Goal: Use online tool/utility: Utilize a website feature to perform a specific function

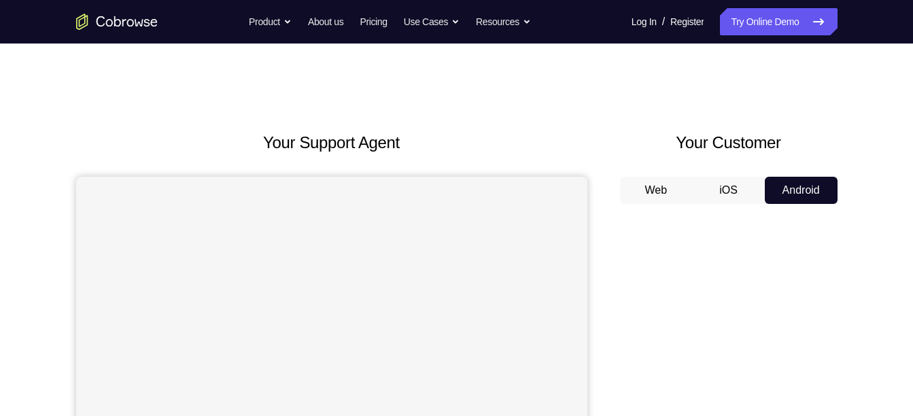
scroll to position [208, 0]
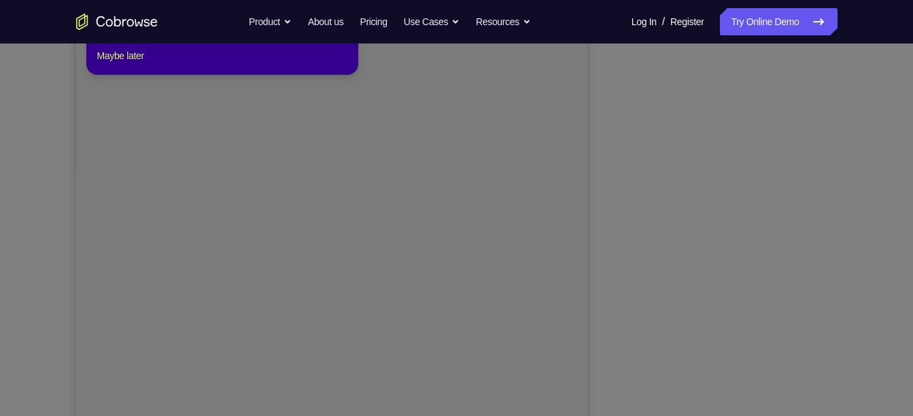
click at [725, 403] on icon at bounding box center [461, 189] width 923 height 453
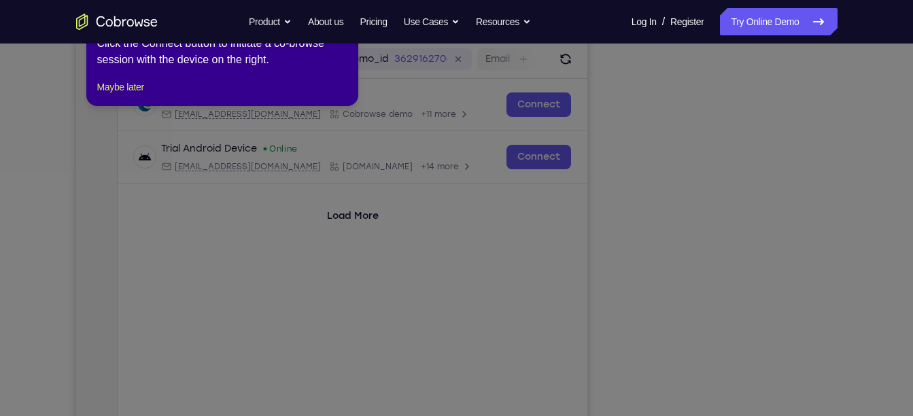
scroll to position [29, 0]
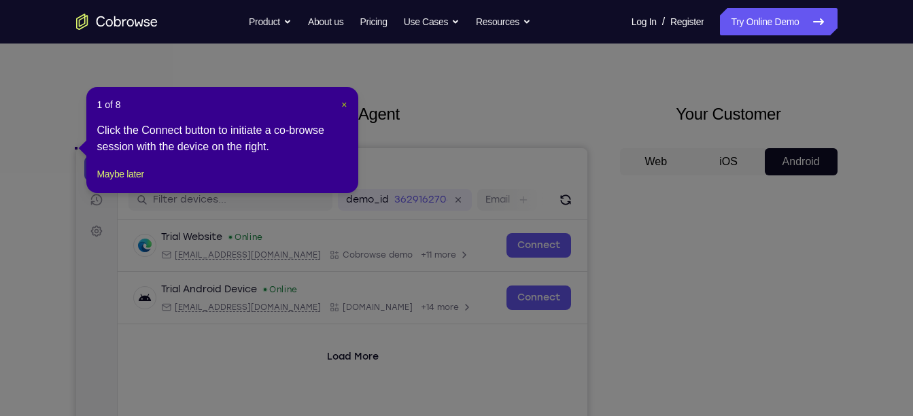
click at [346, 103] on span "×" at bounding box center [343, 104] width 5 height 11
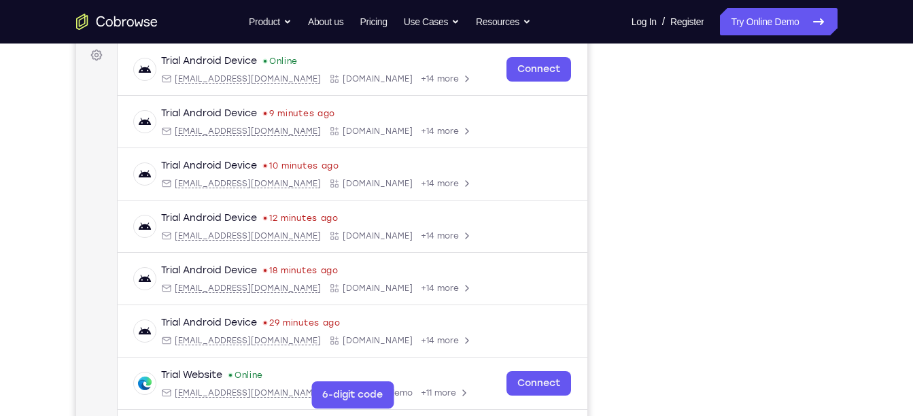
scroll to position [202, 0]
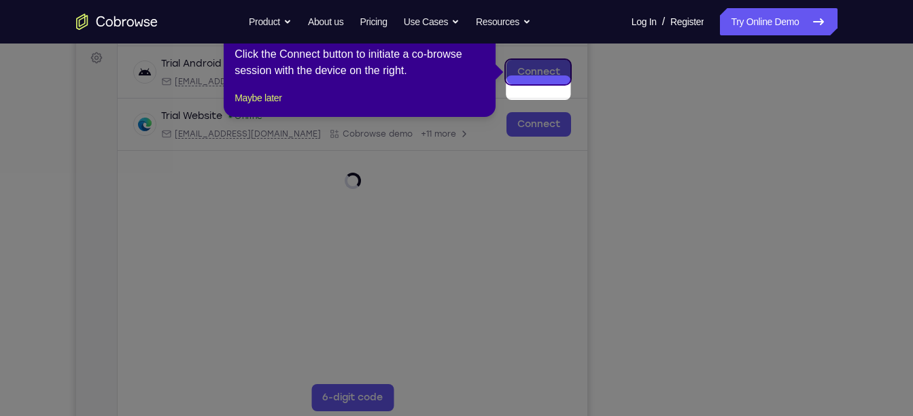
scroll to position [184, 0]
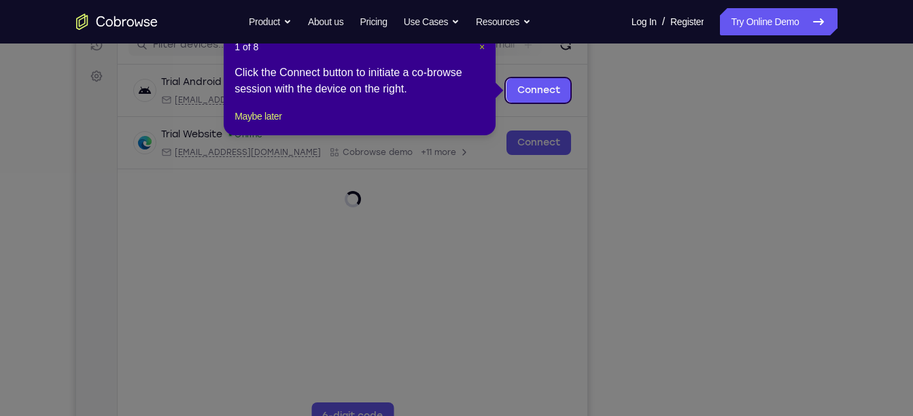
click at [485, 50] on span "×" at bounding box center [481, 46] width 5 height 11
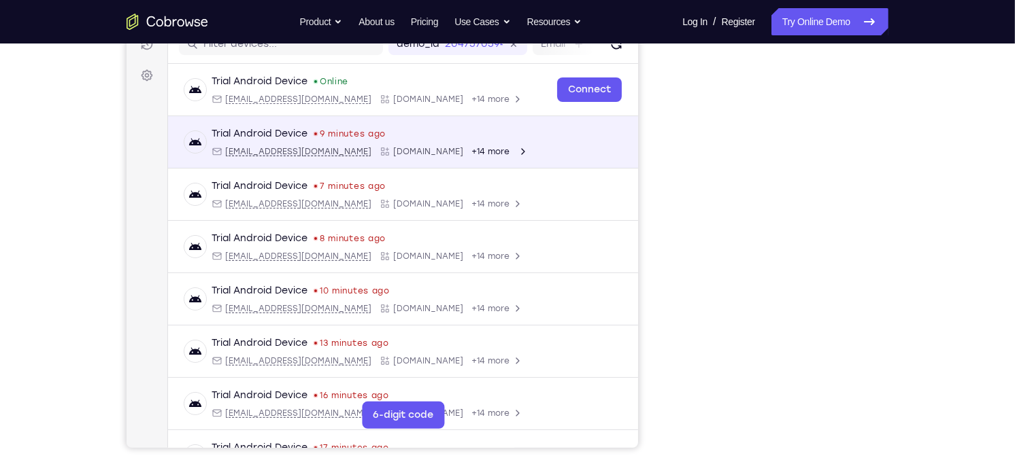
scroll to position [177, 0]
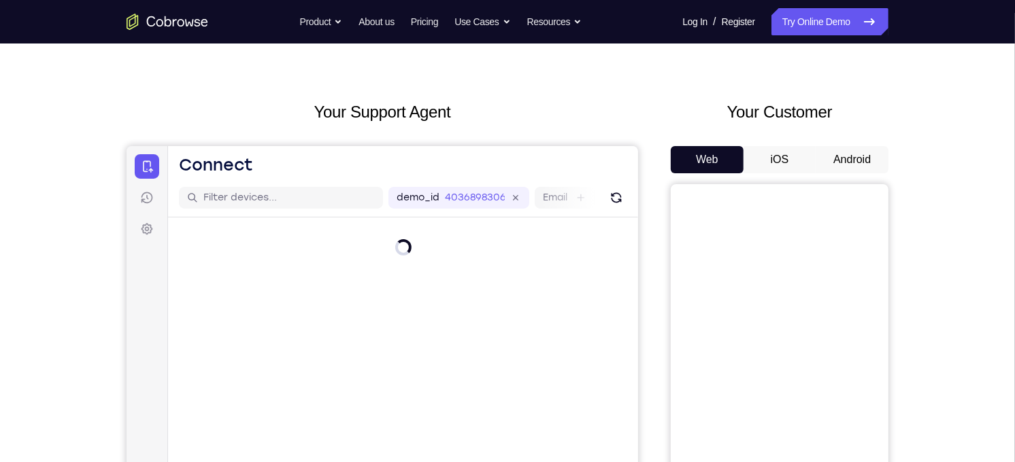
scroll to position [12, 0]
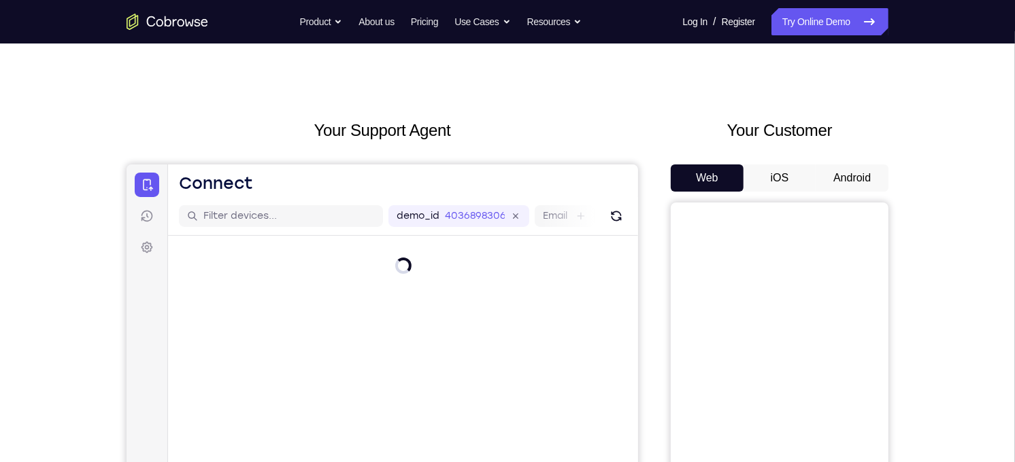
click at [853, 184] on button "Android" at bounding box center [851, 178] width 73 height 27
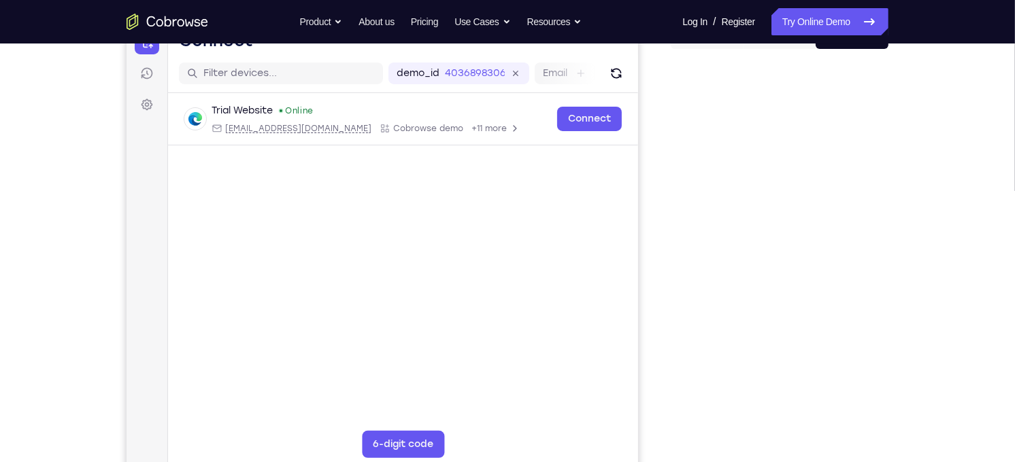
scroll to position [164, 0]
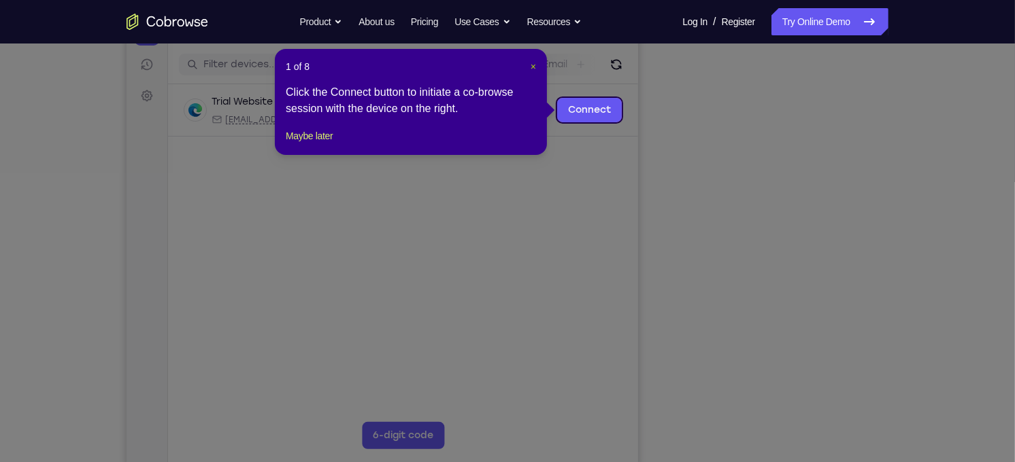
click at [530, 63] on span "×" at bounding box center [532, 66] width 5 height 11
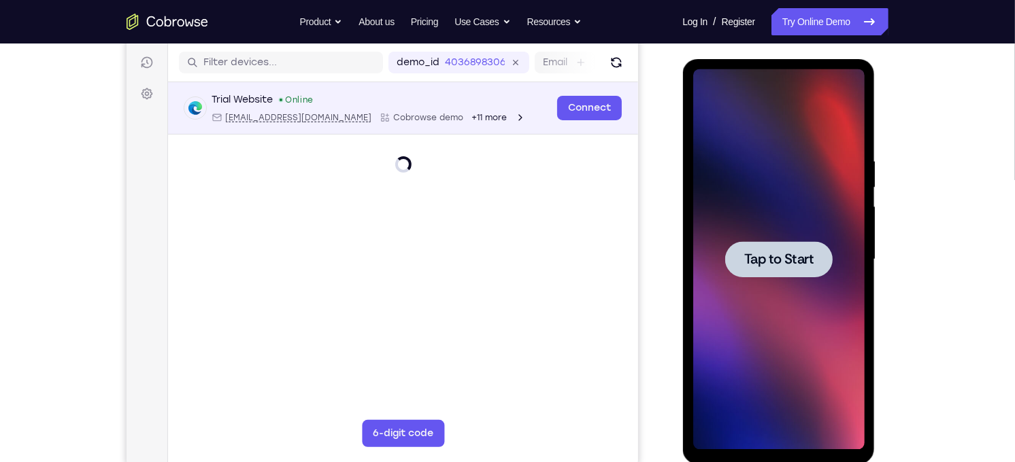
scroll to position [0, 0]
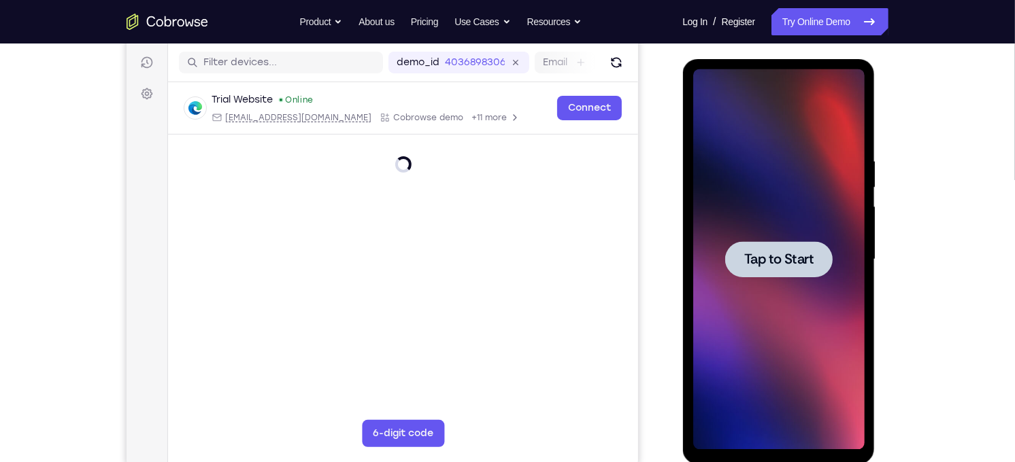
click at [700, 222] on div at bounding box center [777, 259] width 171 height 381
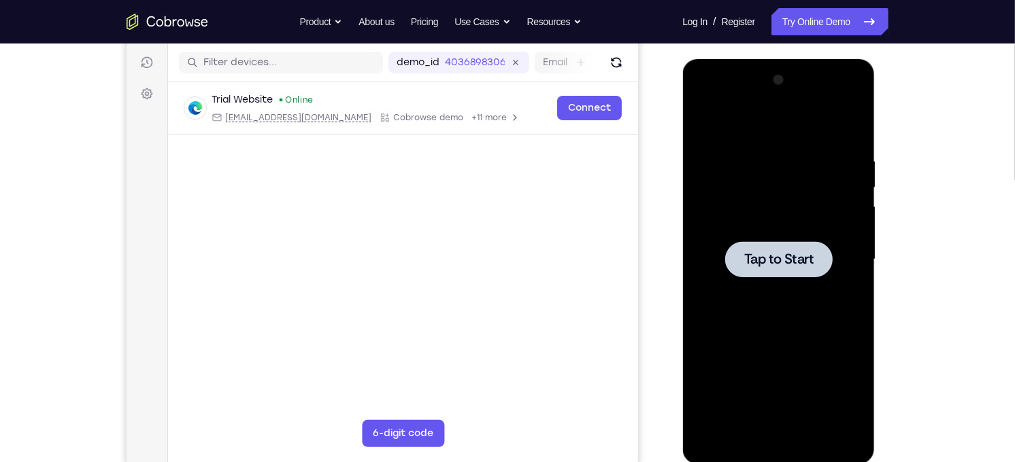
click at [763, 243] on div at bounding box center [777, 259] width 107 height 36
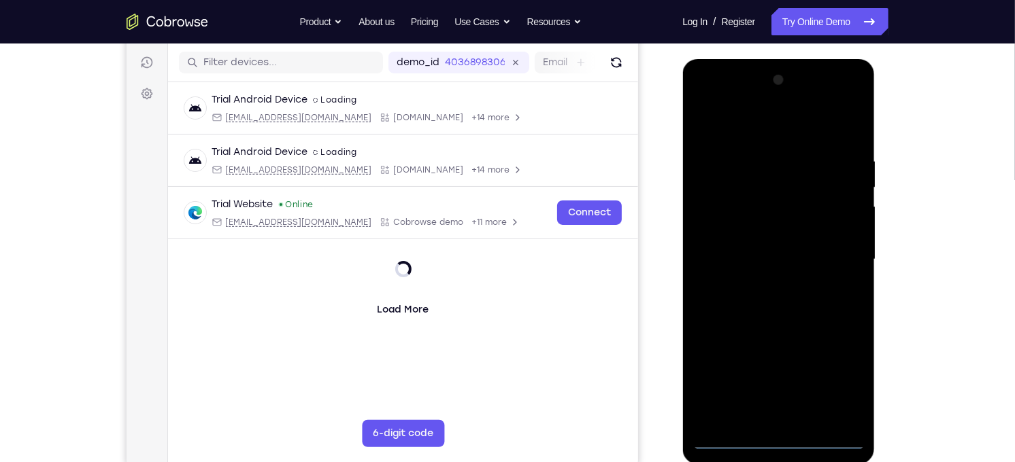
click at [783, 442] on div at bounding box center [777, 259] width 171 height 381
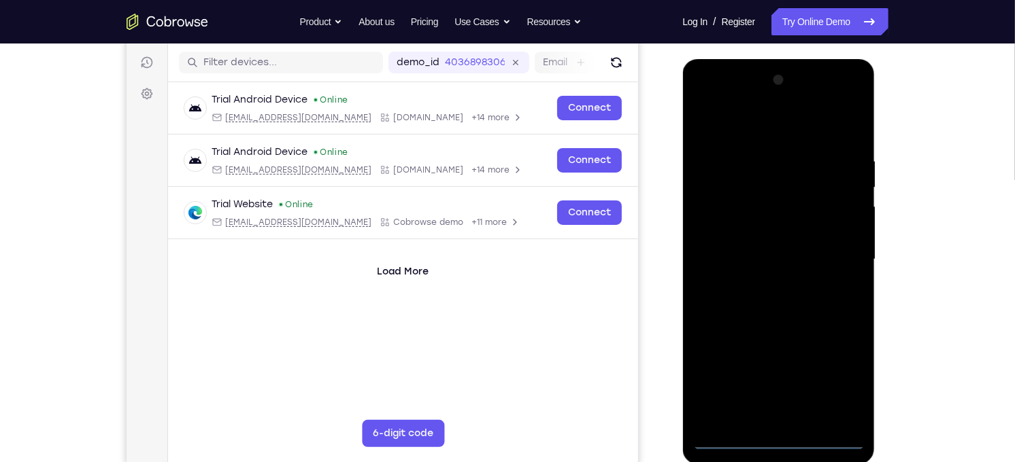
click at [835, 379] on div at bounding box center [777, 259] width 171 height 381
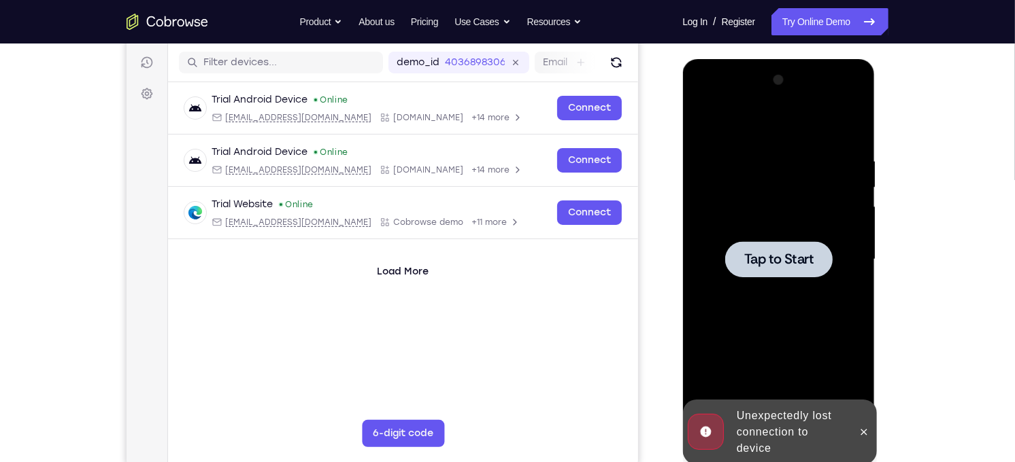
click at [764, 290] on div at bounding box center [777, 259] width 171 height 381
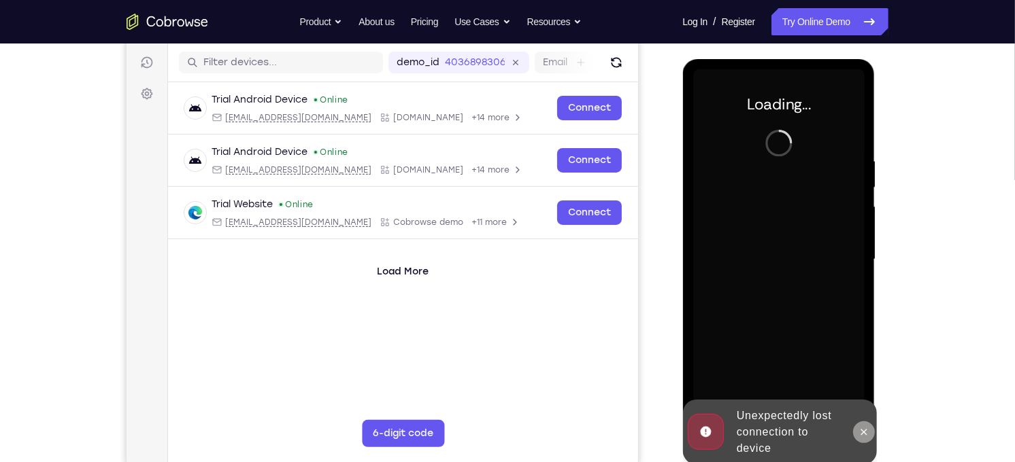
click at [856, 422] on button at bounding box center [863, 432] width 22 height 22
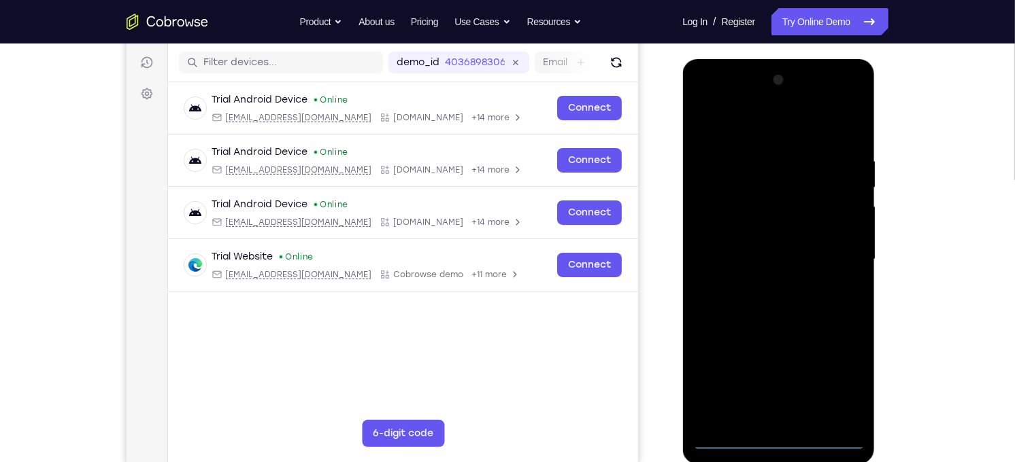
click at [775, 443] on div at bounding box center [777, 259] width 171 height 381
click at [843, 375] on div at bounding box center [777, 259] width 171 height 381
click at [748, 123] on div at bounding box center [777, 259] width 171 height 381
click at [839, 264] on div at bounding box center [777, 259] width 171 height 381
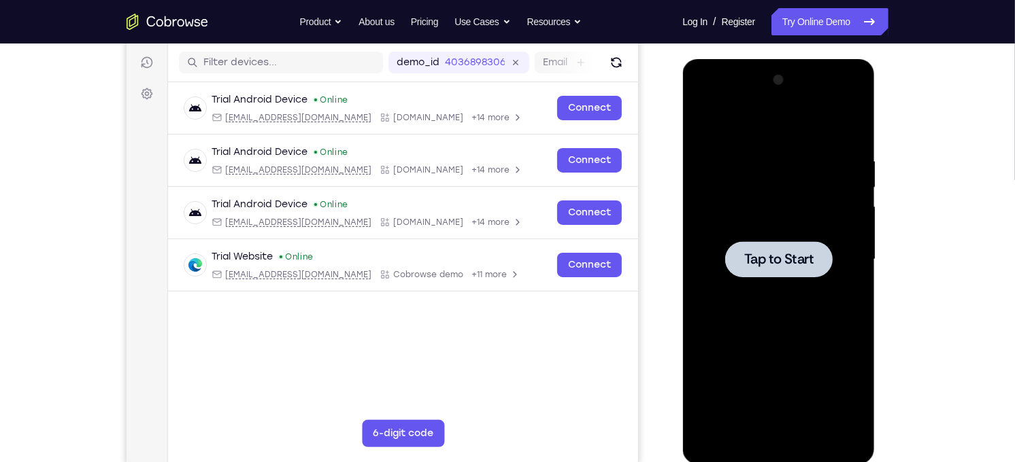
click at [739, 233] on div at bounding box center [777, 259] width 171 height 381
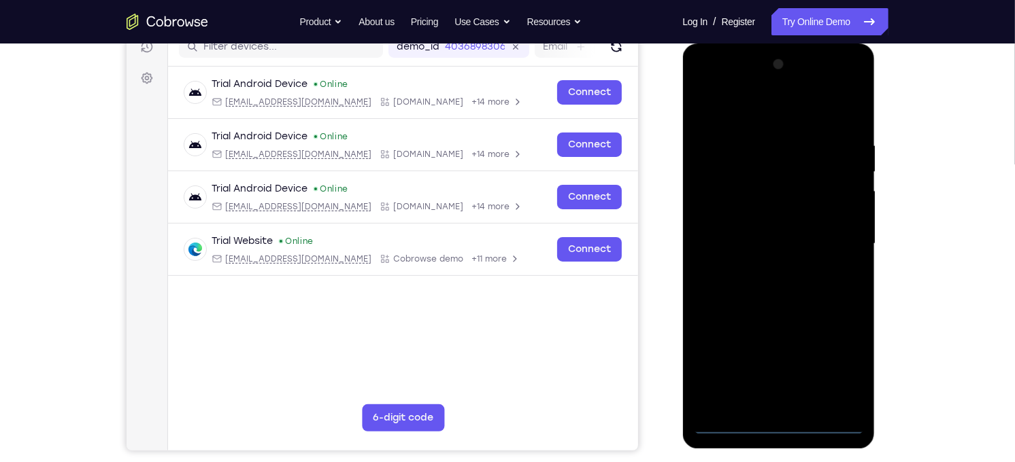
scroll to position [184, 0]
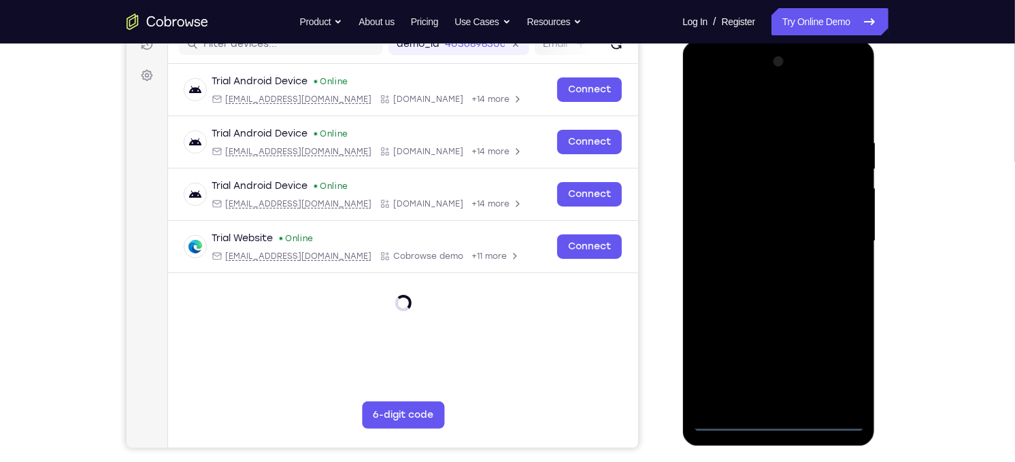
click at [776, 422] on div at bounding box center [777, 240] width 171 height 381
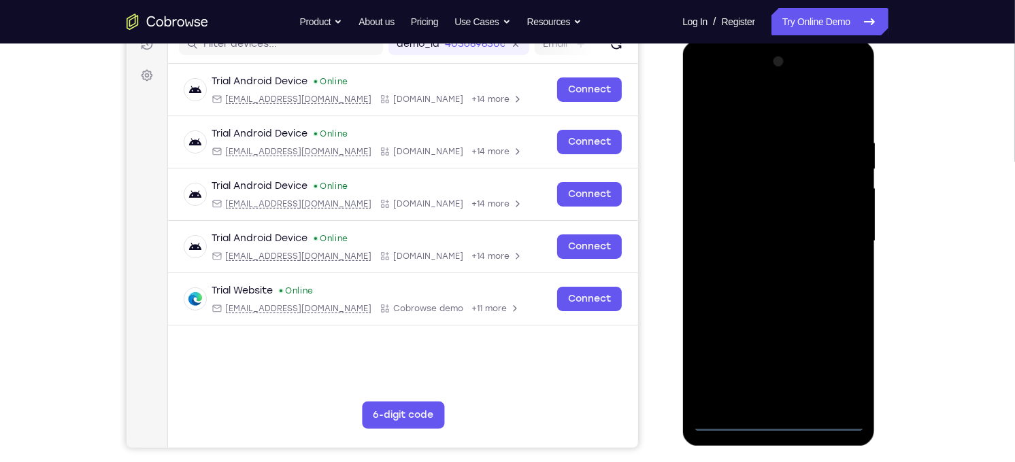
click at [830, 356] on div at bounding box center [777, 240] width 171 height 381
click at [778, 103] on div at bounding box center [777, 240] width 171 height 381
click at [831, 226] on div at bounding box center [777, 240] width 171 height 381
click at [761, 267] on div at bounding box center [777, 240] width 171 height 381
click at [760, 234] on div at bounding box center [777, 240] width 171 height 381
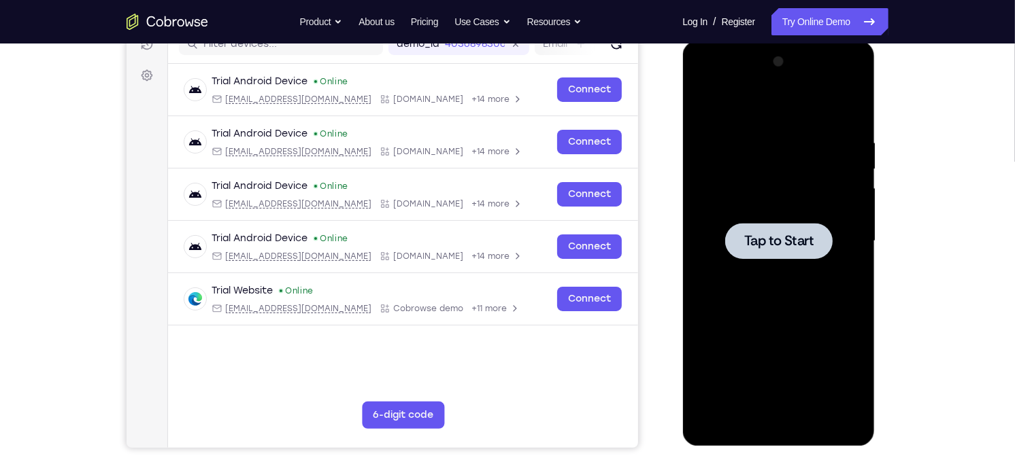
click at [726, 218] on div at bounding box center [777, 240] width 171 height 381
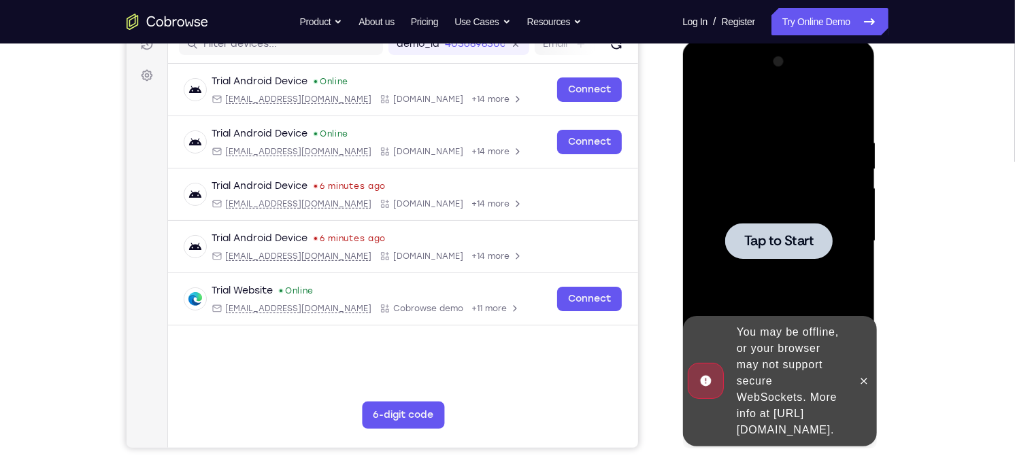
click at [742, 192] on div at bounding box center [777, 240] width 171 height 381
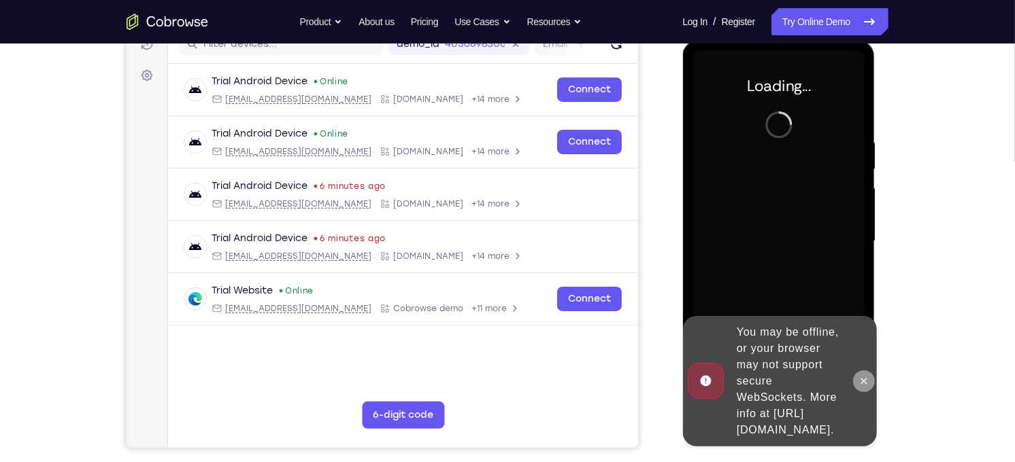
click at [866, 382] on button at bounding box center [863, 381] width 22 height 22
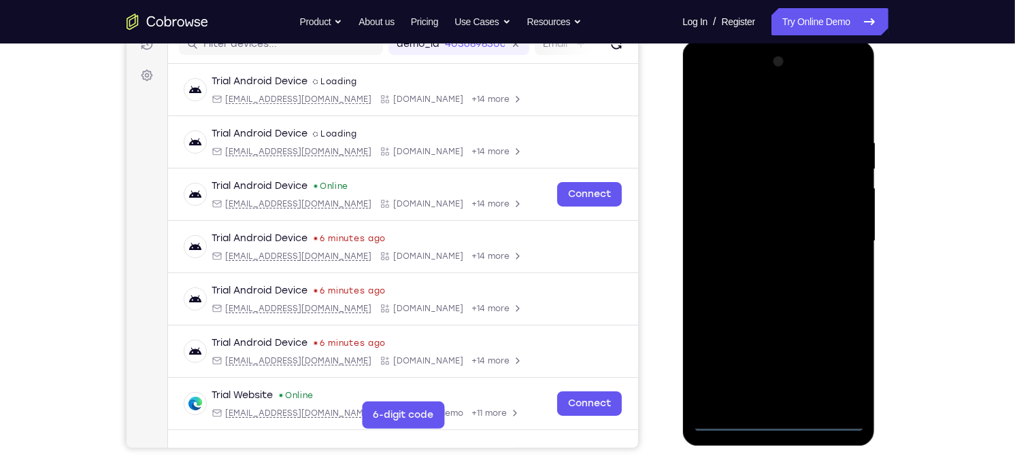
click at [781, 426] on div at bounding box center [777, 240] width 171 height 381
click at [841, 366] on div at bounding box center [777, 240] width 171 height 381
click at [721, 105] on div at bounding box center [777, 240] width 171 height 381
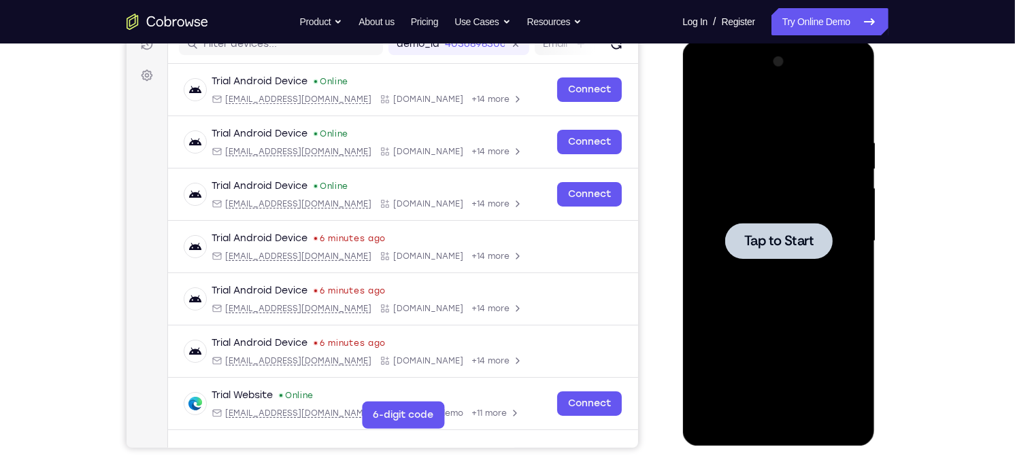
click at [858, 165] on div at bounding box center [777, 240] width 171 height 381
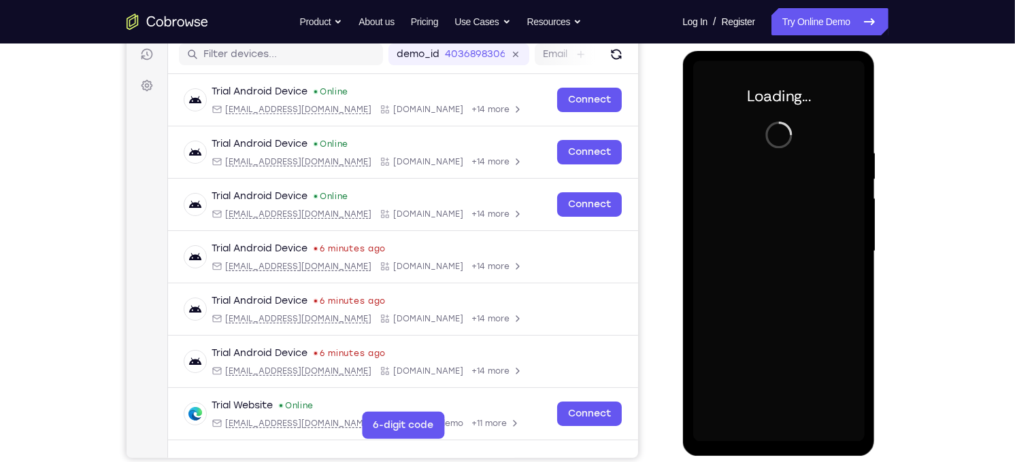
scroll to position [169, 0]
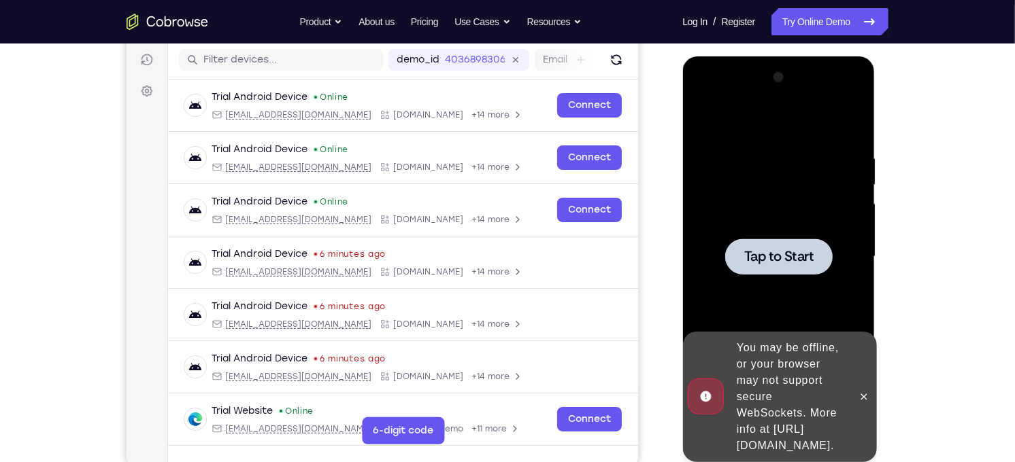
click at [736, 233] on div at bounding box center [777, 256] width 171 height 381
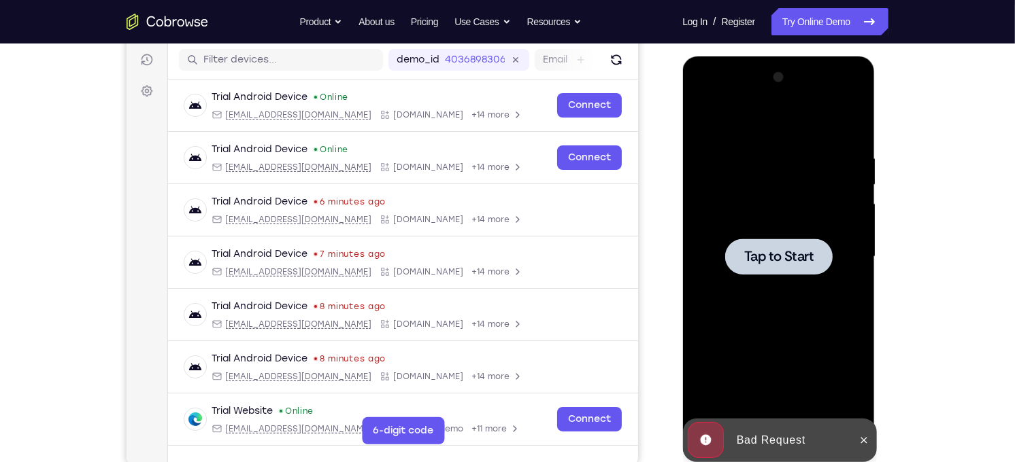
click at [685, 201] on div "Tap to Start" at bounding box center [778, 258] width 192 height 405
click at [771, 260] on span "Tap to Start" at bounding box center [777, 257] width 69 height 14
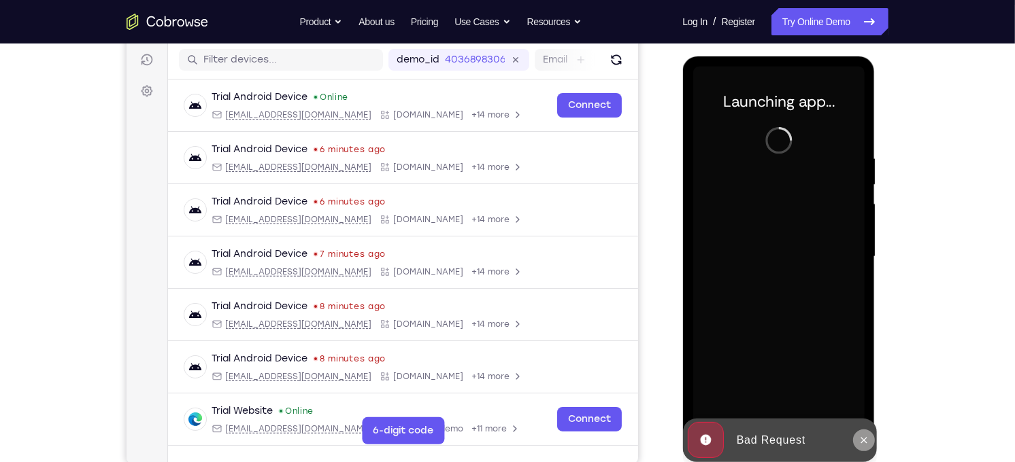
click at [858, 439] on icon at bounding box center [863, 440] width 11 height 11
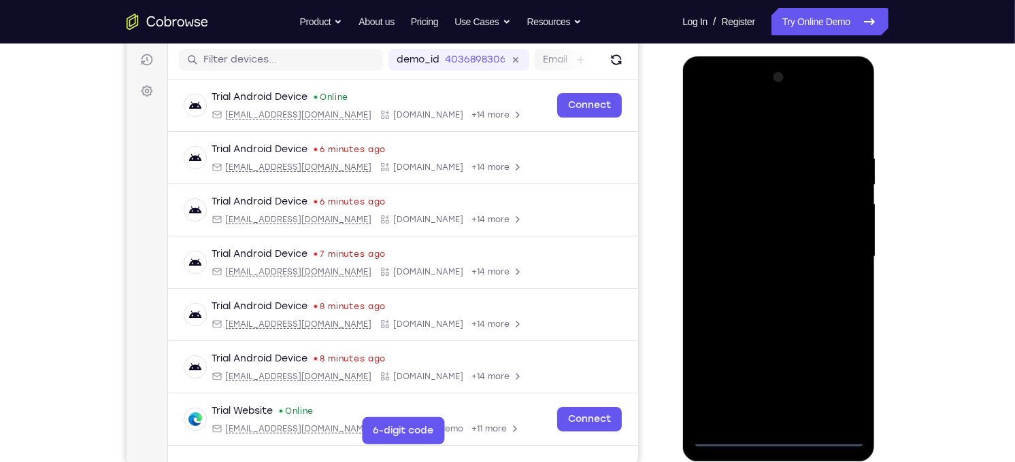
click at [787, 435] on div at bounding box center [777, 256] width 171 height 381
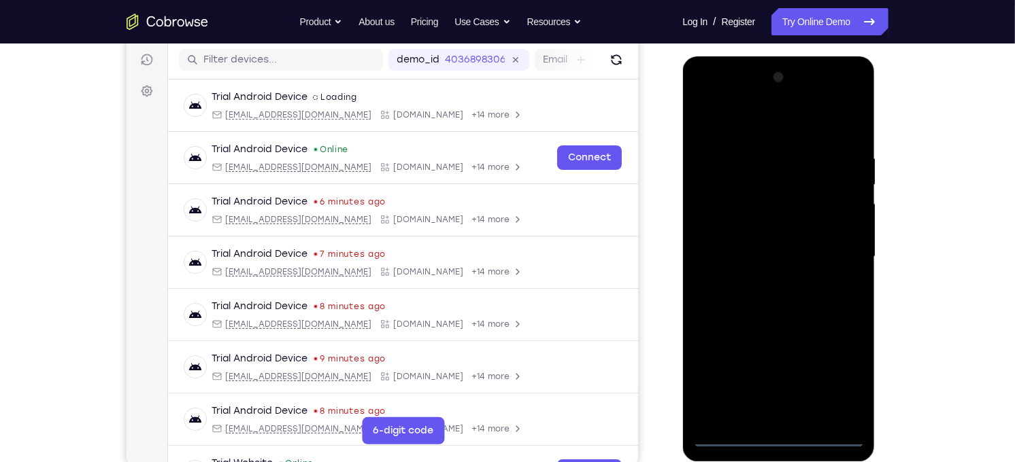
click at [826, 377] on div at bounding box center [777, 256] width 171 height 381
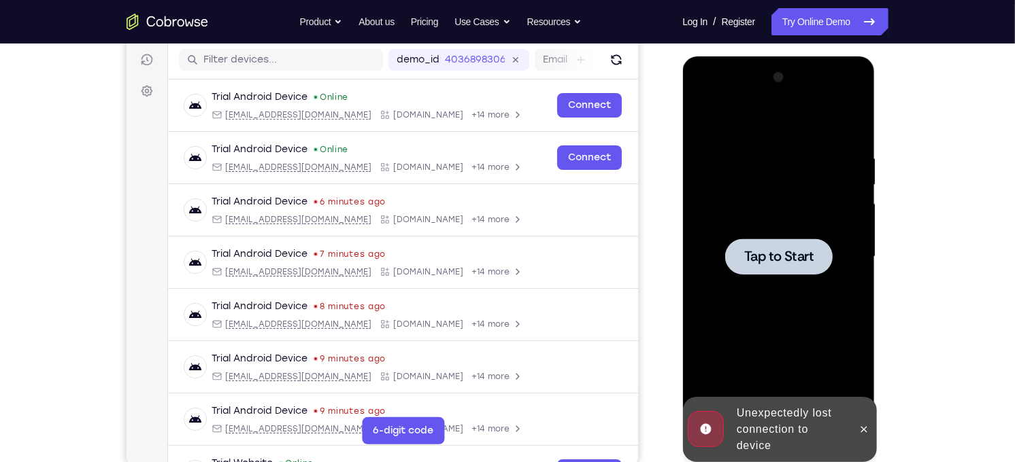
click at [746, 228] on div at bounding box center [777, 256] width 171 height 381
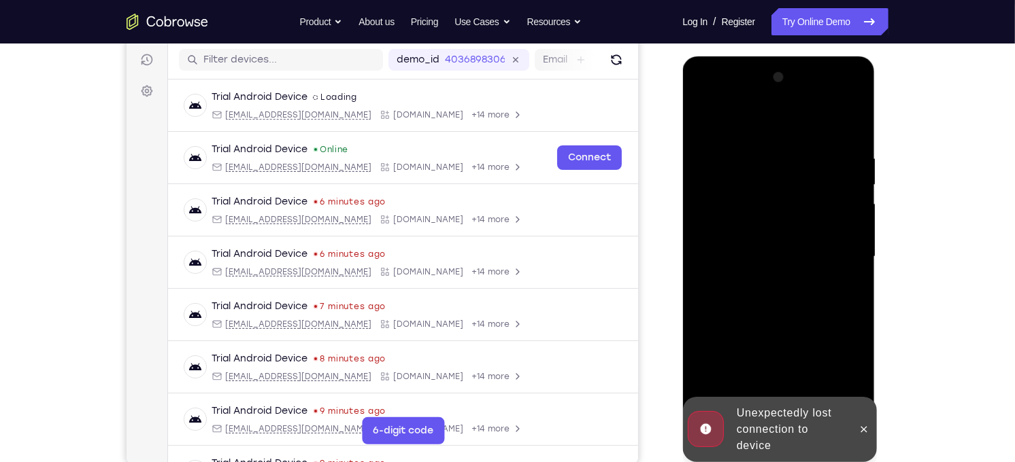
click at [901, 351] on div "Your Support Agent Your Customer Web iOS Android Next Steps We’d be happy to gi…" at bounding box center [507, 323] width 870 height 897
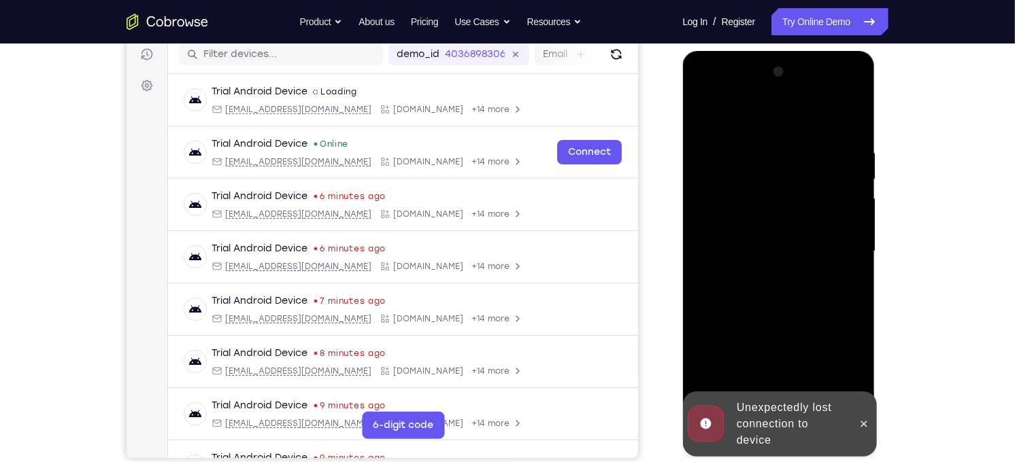
scroll to position [177, 0]
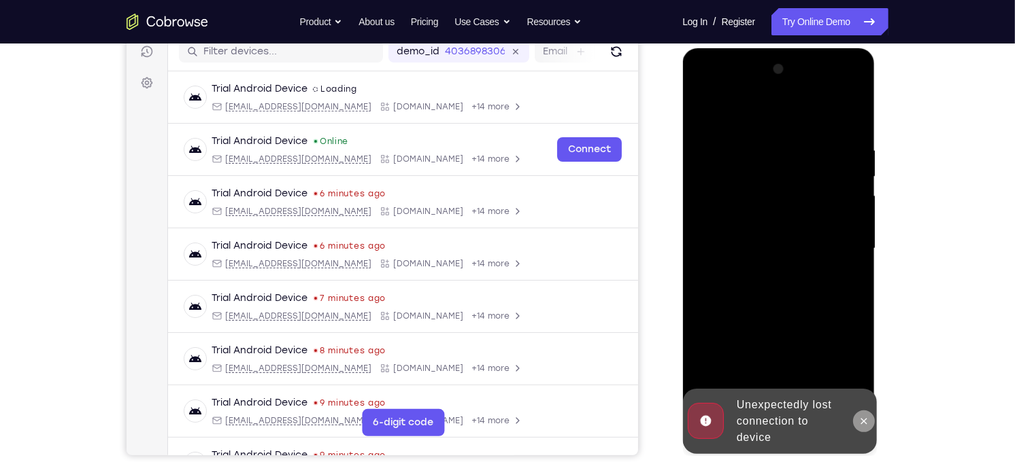
click at [870, 425] on button at bounding box center [863, 421] width 22 height 22
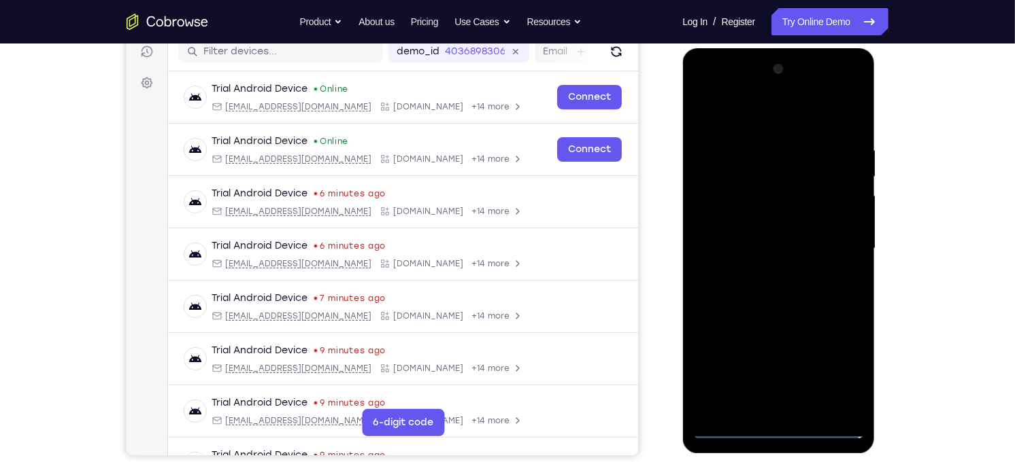
click at [779, 429] on div at bounding box center [777, 248] width 171 height 381
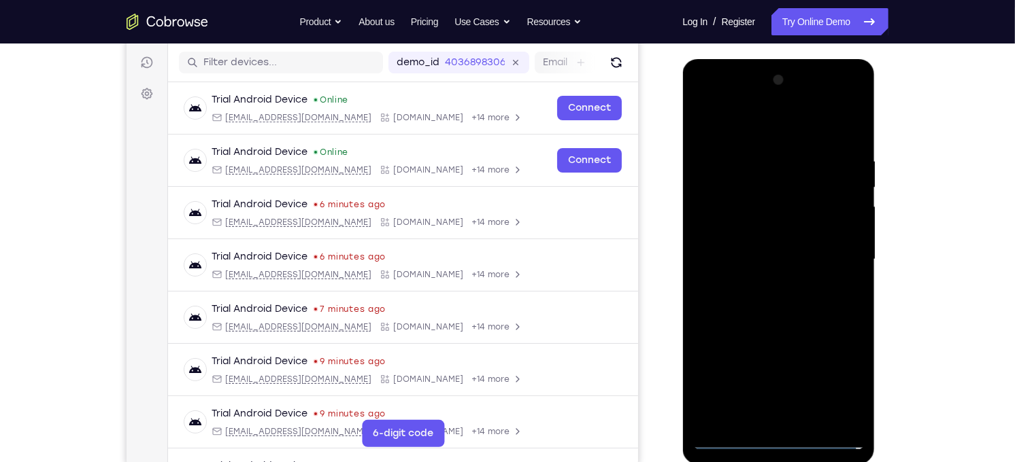
click at [843, 384] on div at bounding box center [777, 259] width 171 height 381
click at [727, 119] on div at bounding box center [777, 259] width 171 height 381
click at [838, 250] on div at bounding box center [777, 259] width 171 height 381
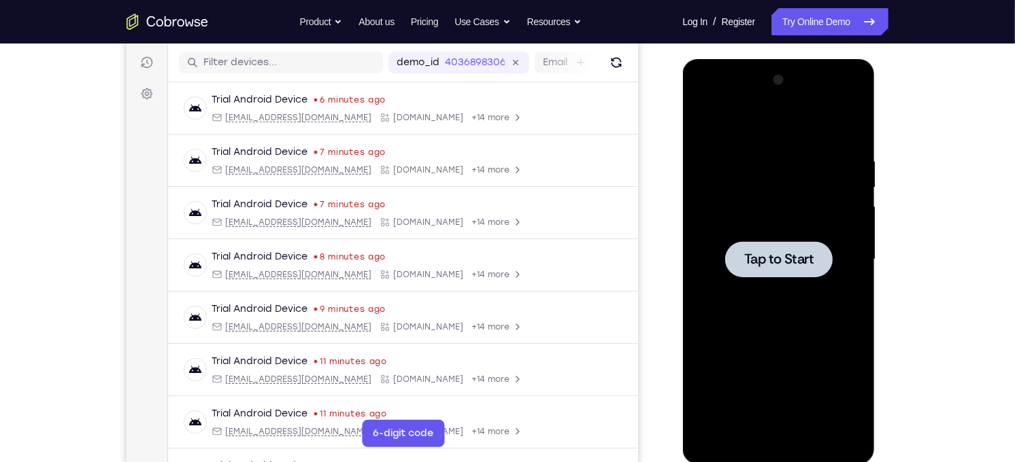
click at [753, 163] on div at bounding box center [777, 259] width 171 height 381
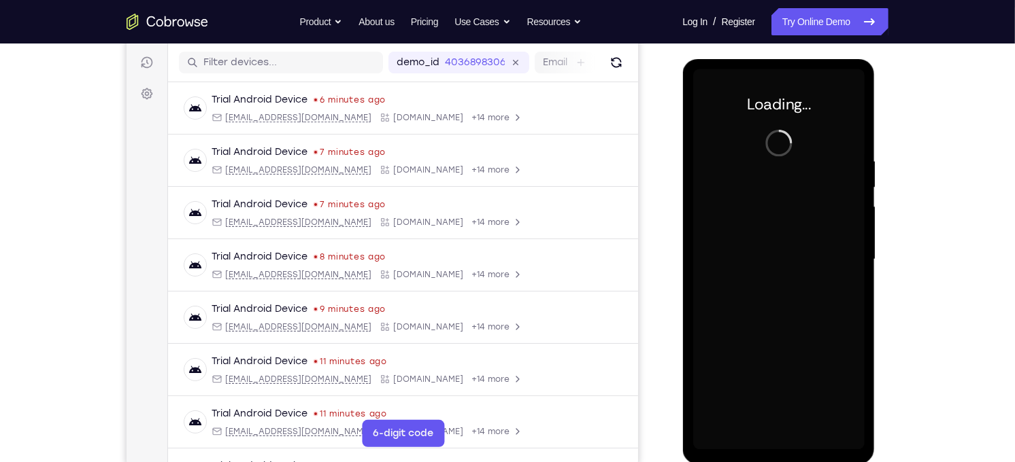
scroll to position [177, 0]
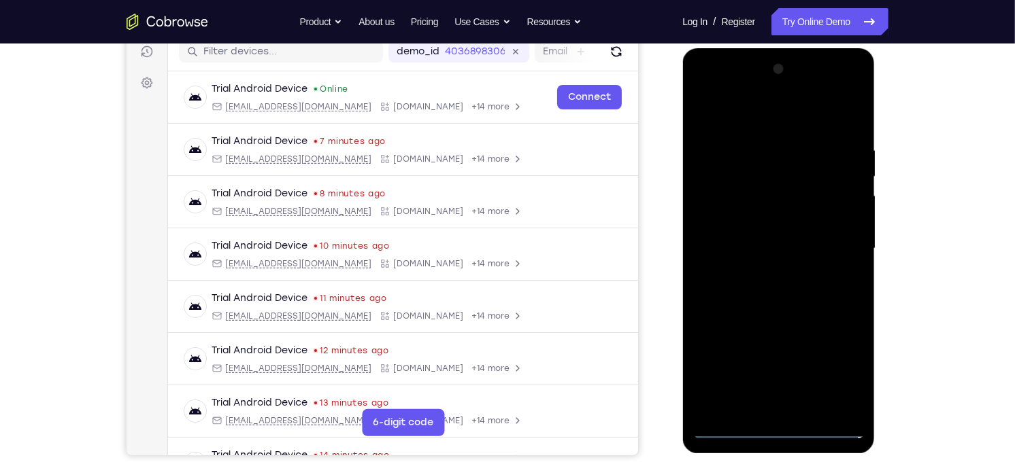
click at [778, 429] on div at bounding box center [777, 248] width 171 height 381
click at [838, 369] on div at bounding box center [777, 248] width 171 height 381
click at [827, 365] on div at bounding box center [777, 248] width 171 height 381
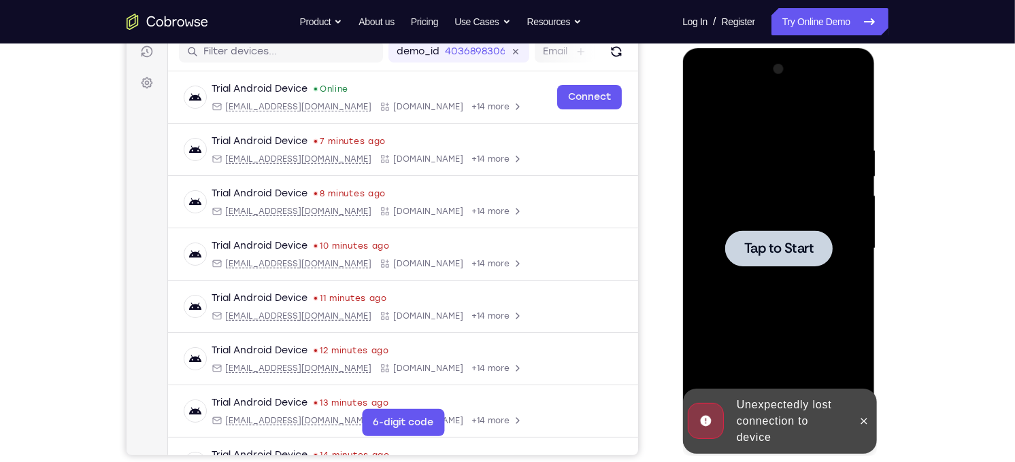
click at [719, 211] on div at bounding box center [777, 248] width 171 height 381
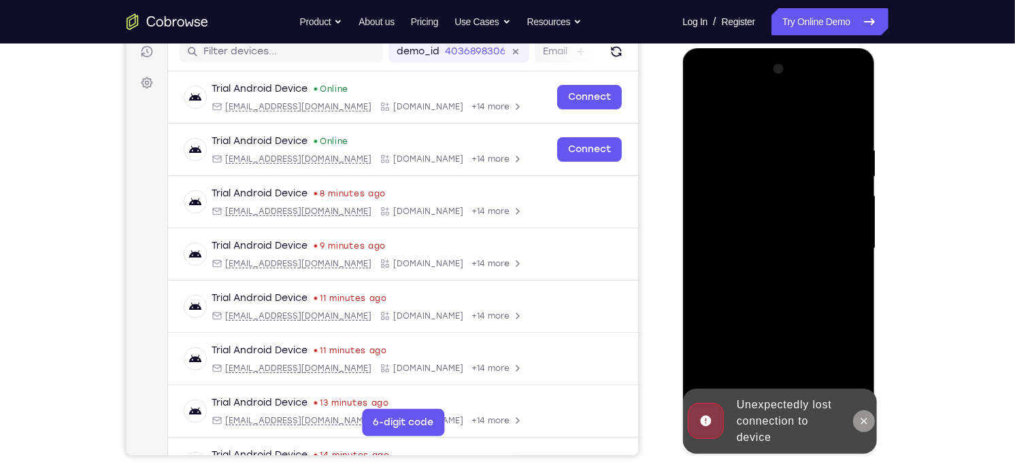
click at [861, 410] on button at bounding box center [863, 421] width 22 height 22
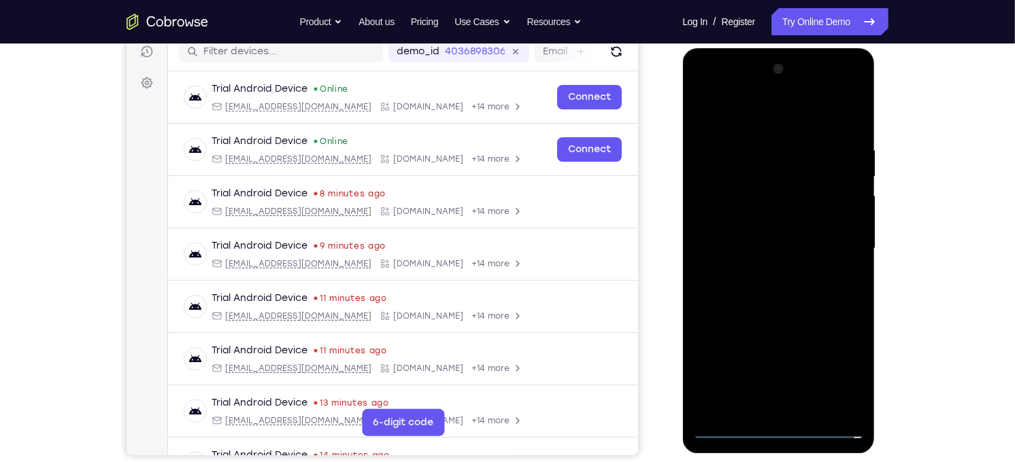
click at [773, 425] on div at bounding box center [777, 248] width 171 height 381
click at [835, 365] on div at bounding box center [777, 248] width 171 height 381
click at [734, 105] on div at bounding box center [777, 248] width 171 height 381
click at [836, 248] on div at bounding box center [777, 248] width 171 height 381
click at [759, 272] on div at bounding box center [777, 248] width 171 height 381
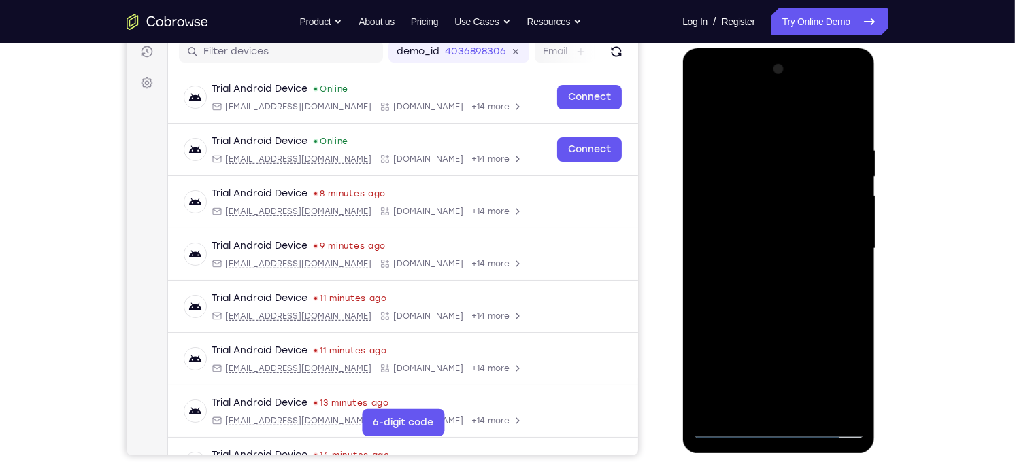
click at [746, 233] on div at bounding box center [777, 248] width 171 height 381
click at [729, 249] on div at bounding box center [777, 248] width 171 height 381
click at [776, 301] on div at bounding box center [777, 248] width 171 height 381
click at [809, 403] on div at bounding box center [777, 248] width 171 height 381
click at [756, 318] on div at bounding box center [777, 248] width 171 height 381
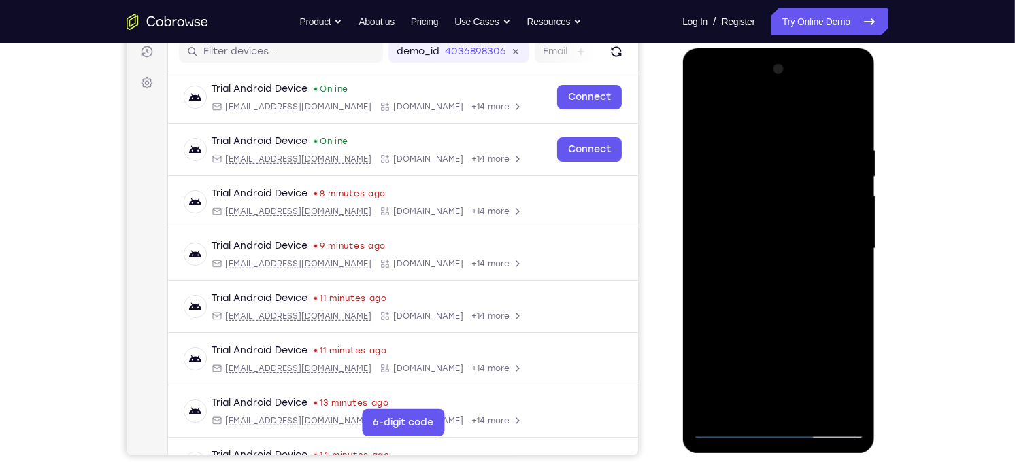
click at [783, 222] on div at bounding box center [777, 248] width 171 height 381
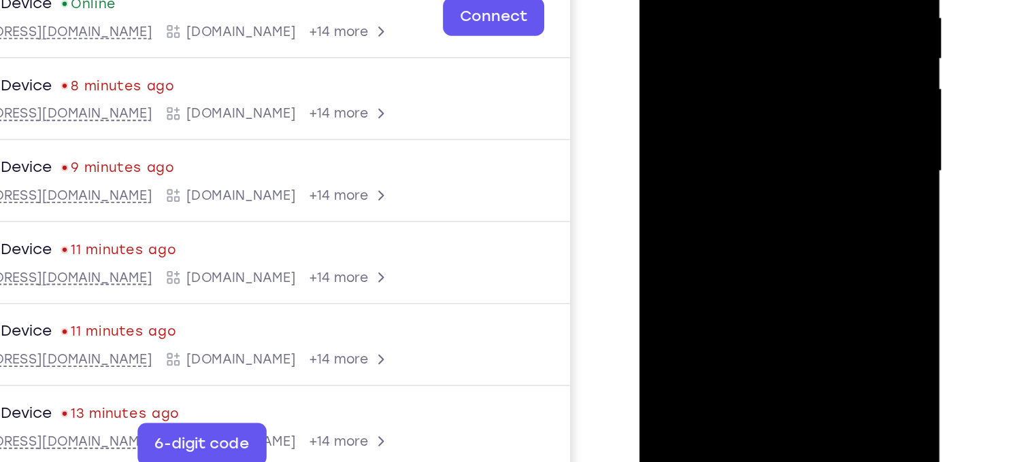
click at [756, 133] on div at bounding box center [734, 58] width 171 height 381
click at [746, 139] on div at bounding box center [734, 58] width 171 height 381
click at [705, 120] on div at bounding box center [734, 58] width 171 height 381
click at [678, 211] on div at bounding box center [734, 58] width 171 height 381
click at [802, 188] on div at bounding box center [734, 58] width 171 height 381
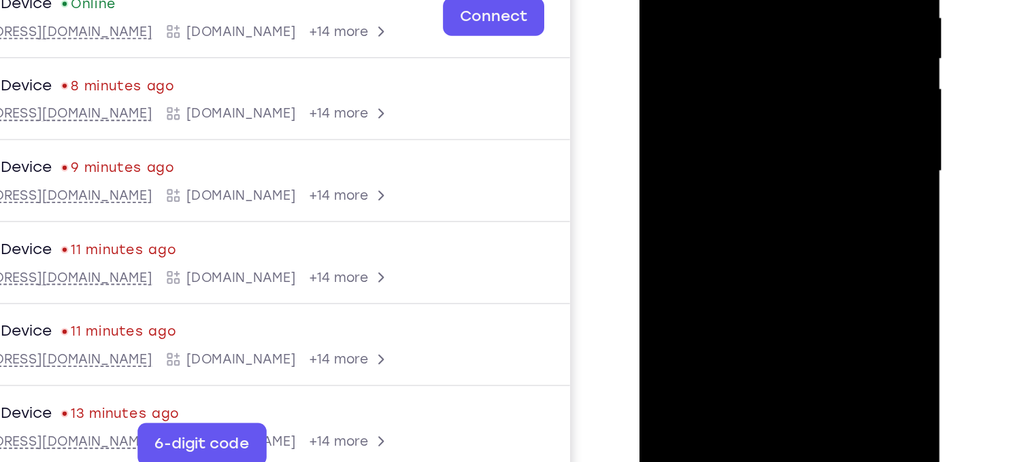
click at [802, 188] on div at bounding box center [734, 58] width 171 height 381
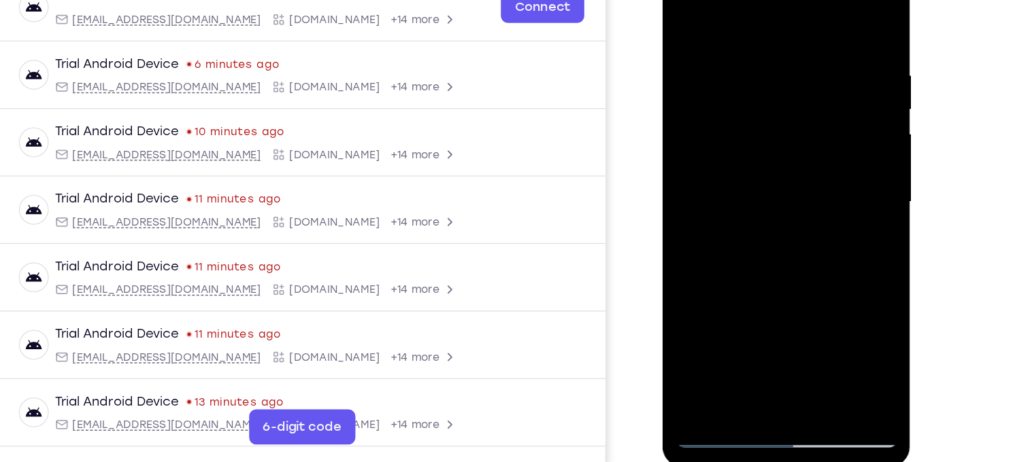
scroll to position [173, 0]
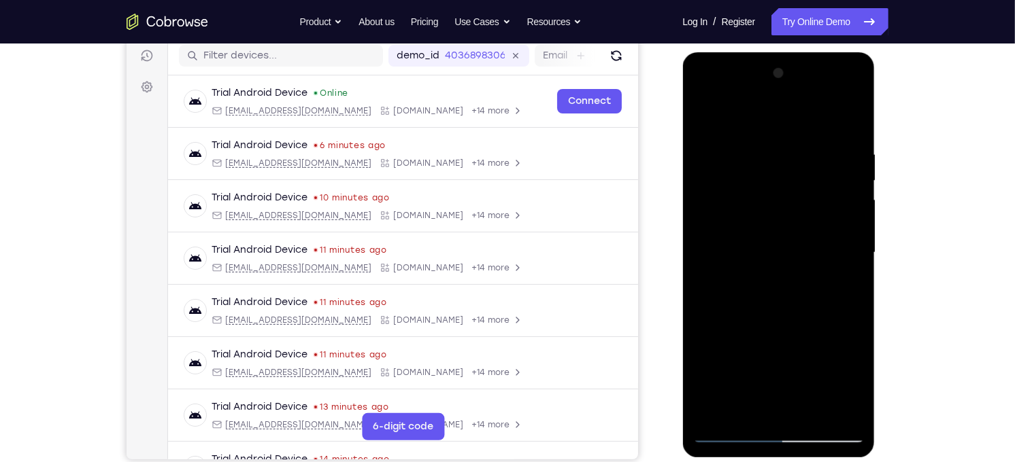
click at [722, 120] on div at bounding box center [777, 252] width 171 height 381
click at [851, 101] on div at bounding box center [777, 252] width 171 height 381
click at [813, 412] on div at bounding box center [777, 252] width 171 height 381
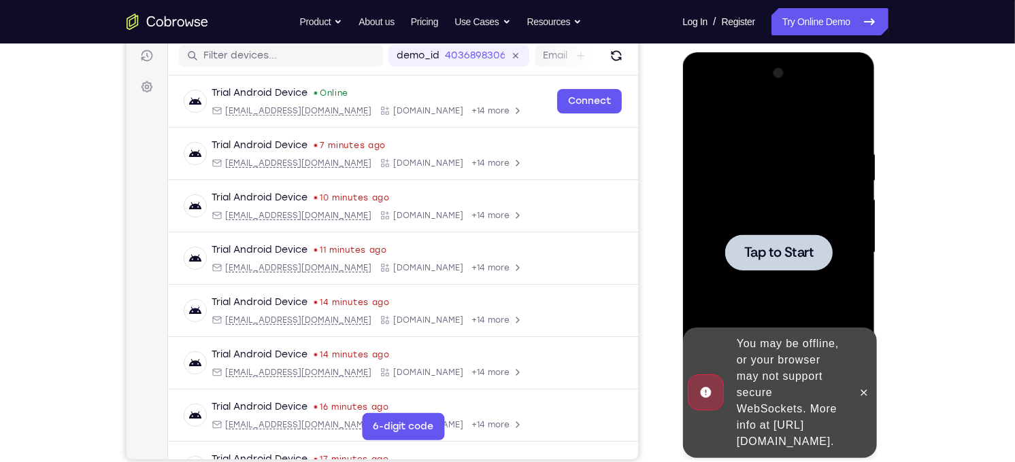
click at [828, 269] on div at bounding box center [777, 252] width 107 height 36
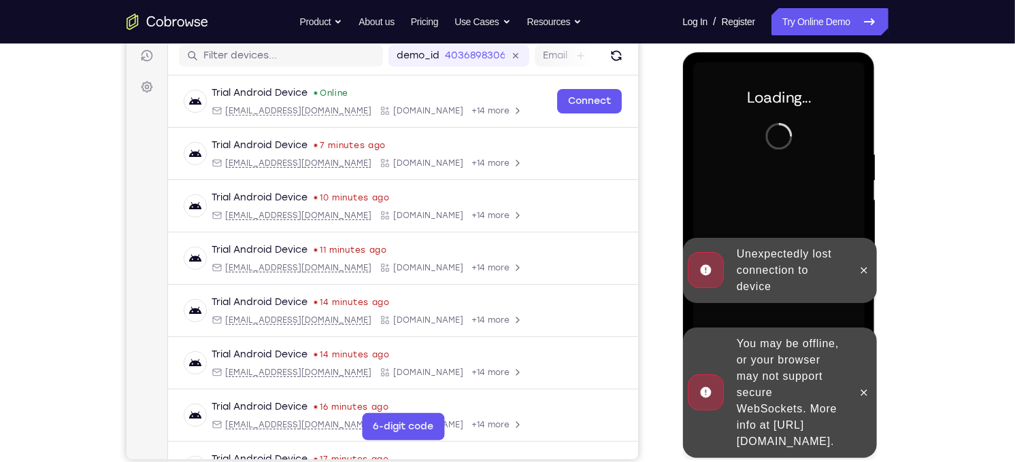
click at [849, 374] on div "You may be offline, or your browser may not support secure WebSockets. More inf…" at bounding box center [789, 392] width 119 height 125
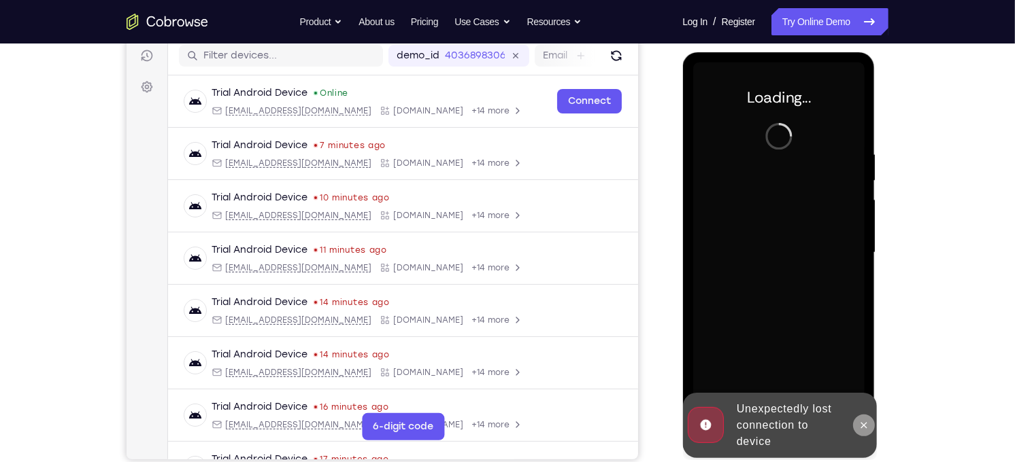
click at [861, 430] on button at bounding box center [863, 425] width 22 height 22
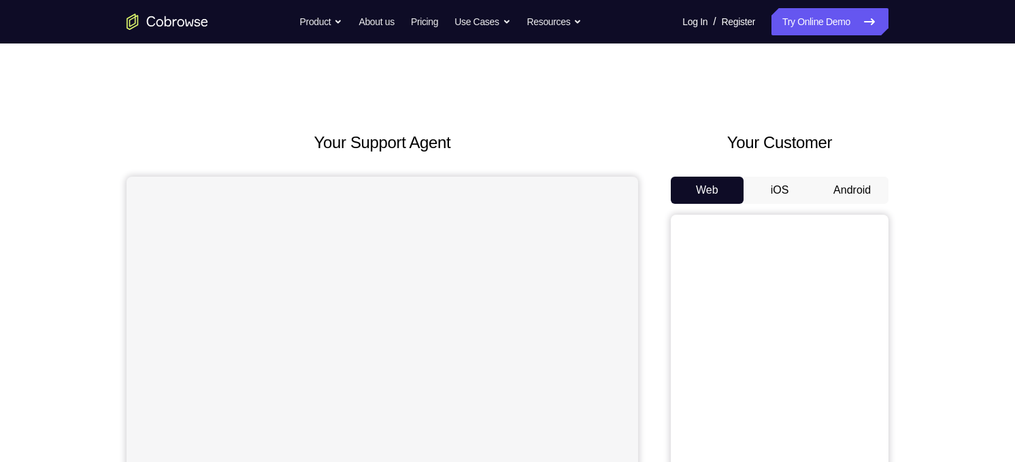
scroll to position [73, 0]
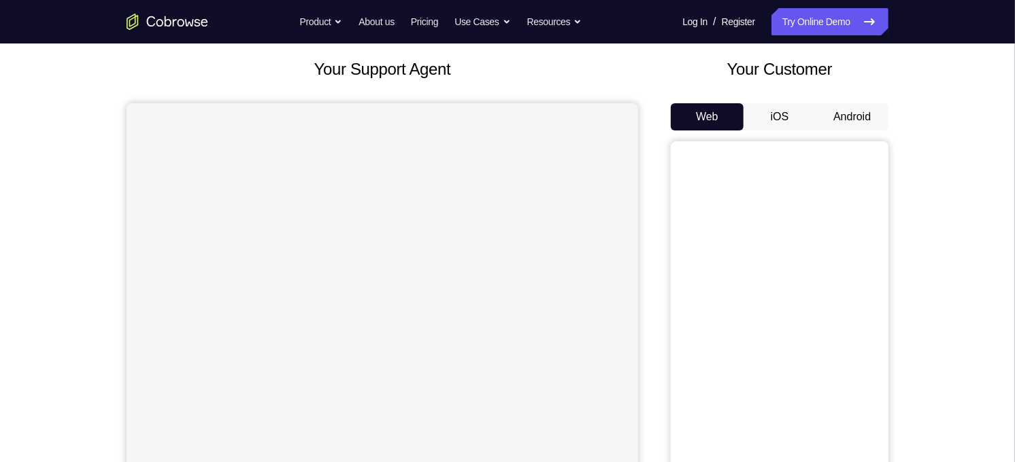
click at [869, 129] on button "Android" at bounding box center [851, 116] width 73 height 27
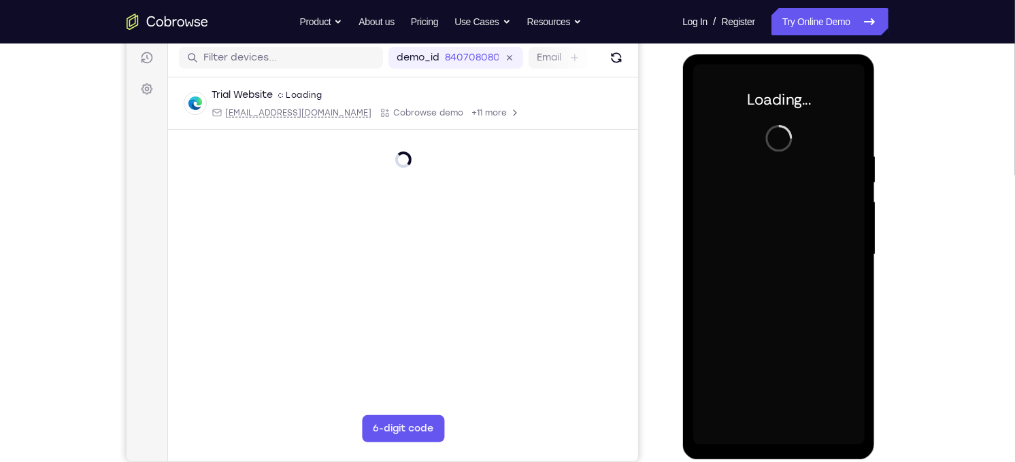
scroll to position [0, 0]
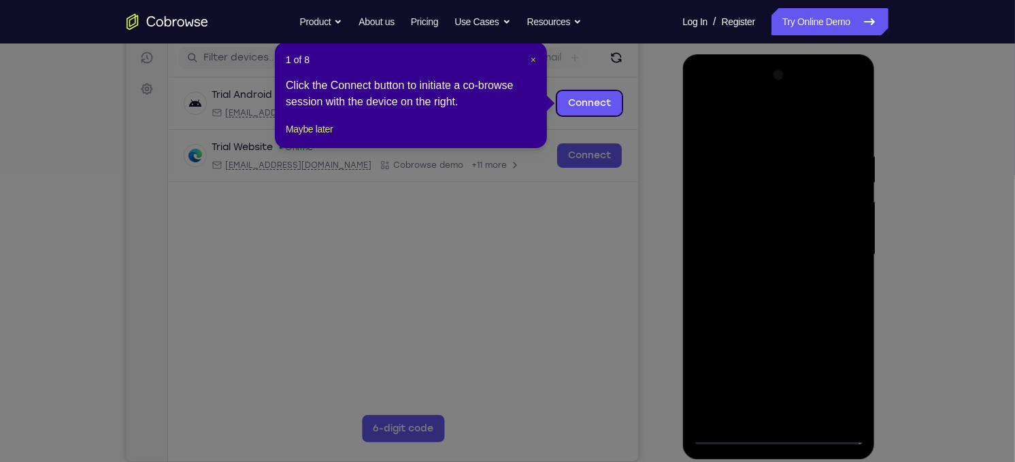
click at [533, 57] on span "×" at bounding box center [532, 59] width 5 height 11
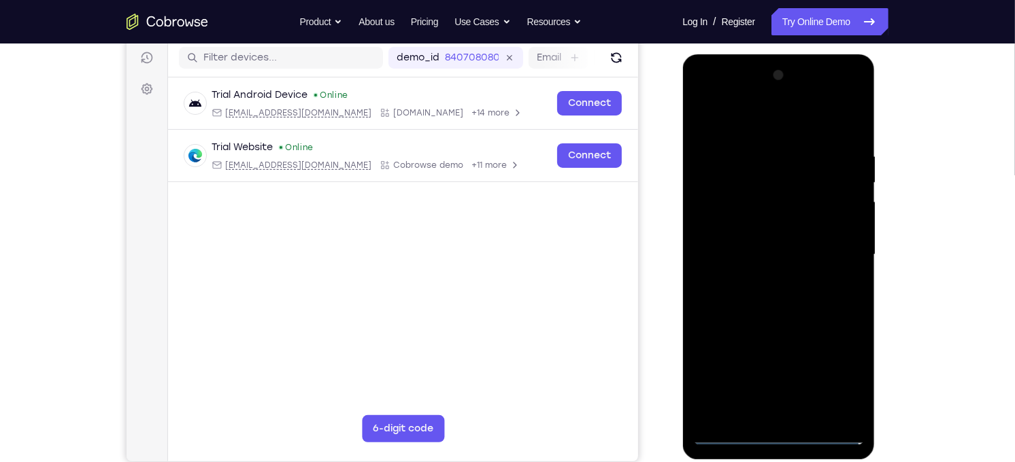
click at [781, 437] on div at bounding box center [777, 254] width 171 height 381
click at [839, 373] on div at bounding box center [777, 254] width 171 height 381
click at [744, 125] on div at bounding box center [777, 254] width 171 height 381
click at [827, 252] on div at bounding box center [777, 254] width 171 height 381
click at [759, 279] on div at bounding box center [777, 254] width 171 height 381
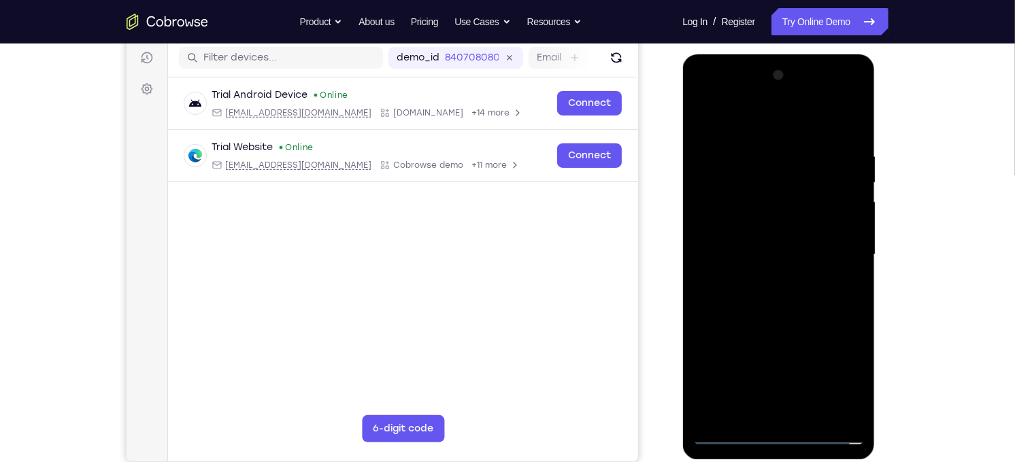
click at [756, 252] on div at bounding box center [777, 254] width 171 height 381
click at [748, 252] on div at bounding box center [777, 254] width 171 height 381
click at [746, 293] on div at bounding box center [777, 254] width 171 height 381
click at [773, 289] on div at bounding box center [777, 254] width 171 height 381
click at [767, 310] on div at bounding box center [777, 254] width 171 height 381
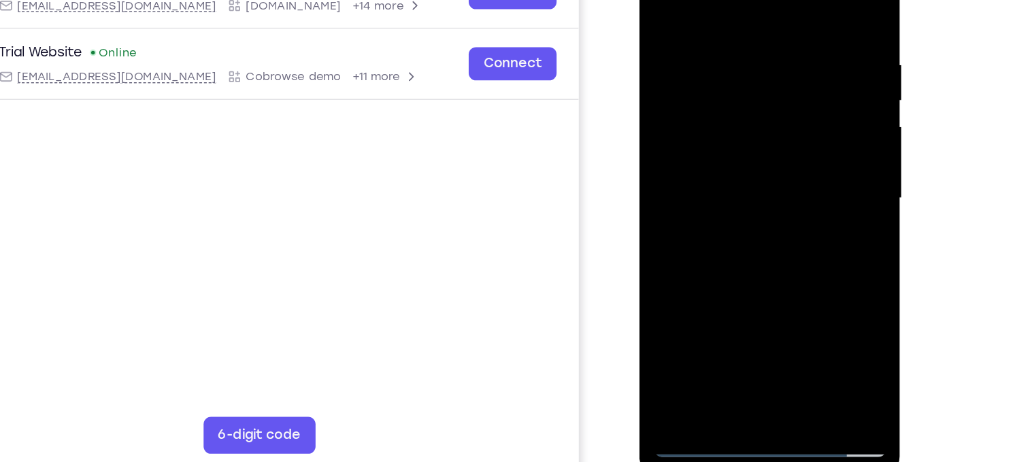
scroll to position [164, 0]
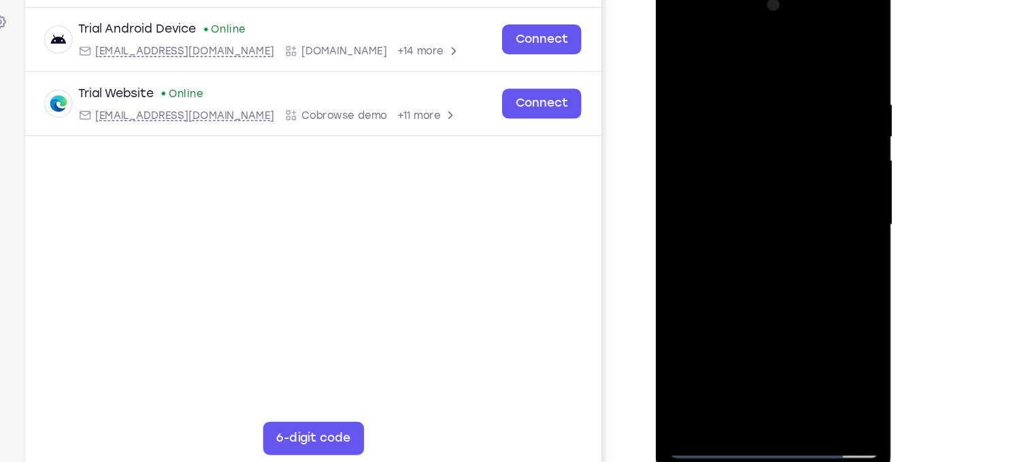
click at [787, 341] on div at bounding box center [751, 180] width 171 height 381
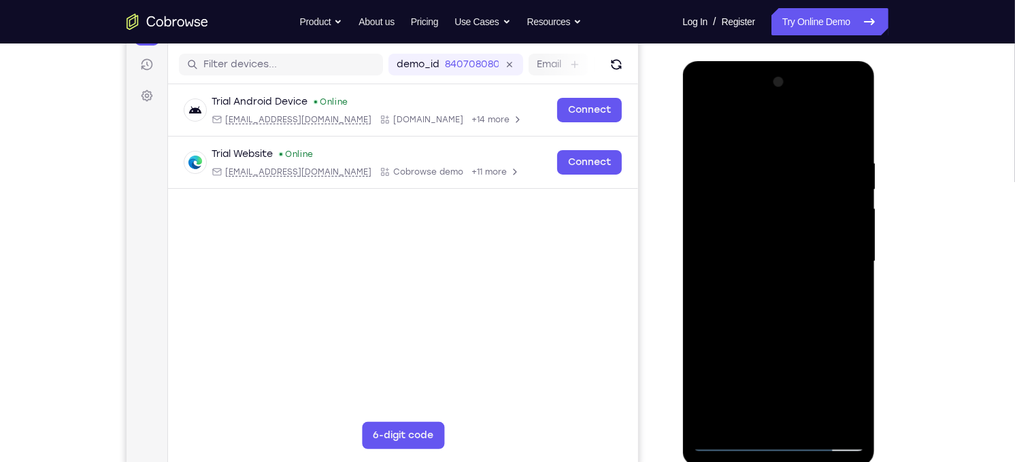
click at [757, 326] on div at bounding box center [777, 261] width 171 height 381
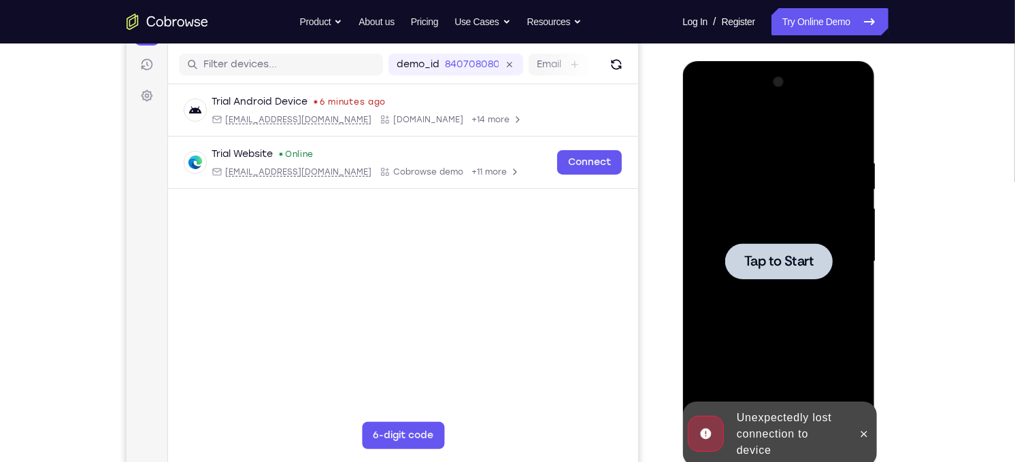
click at [739, 269] on div at bounding box center [777, 261] width 107 height 36
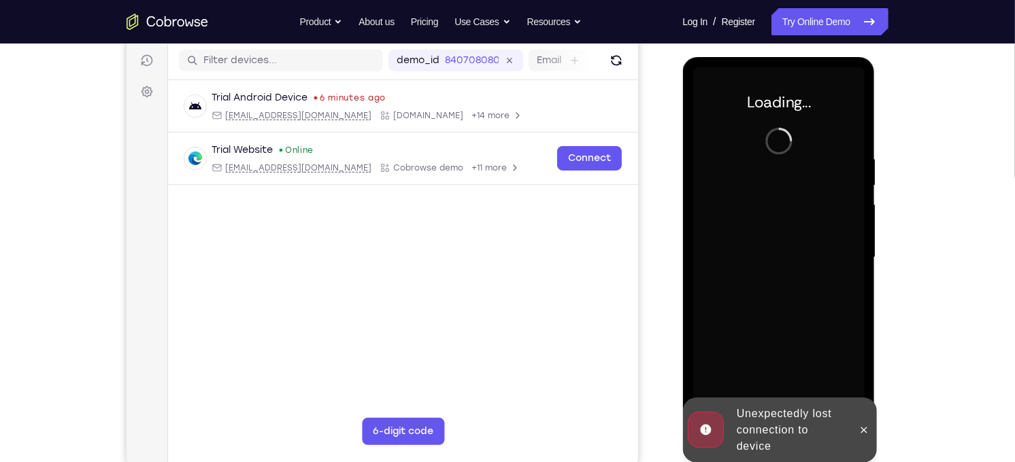
scroll to position [177, 0]
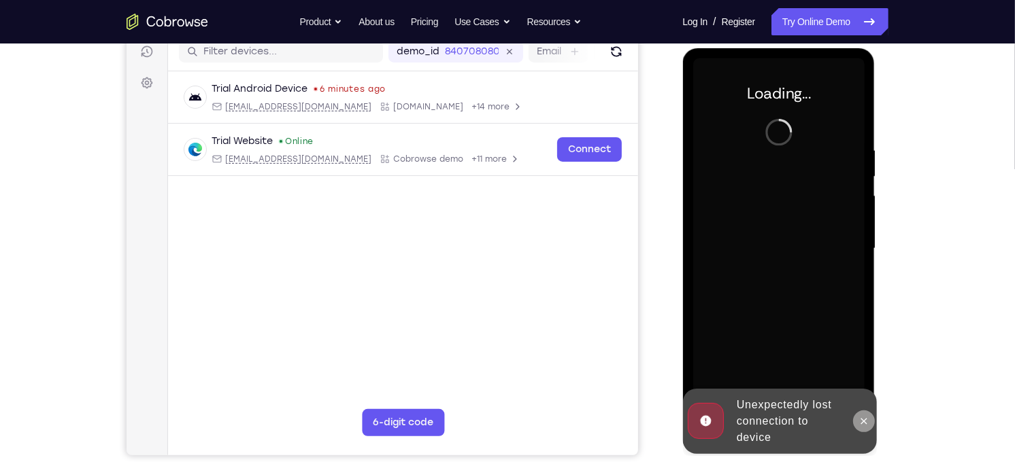
click at [863, 418] on icon at bounding box center [863, 421] width 11 height 11
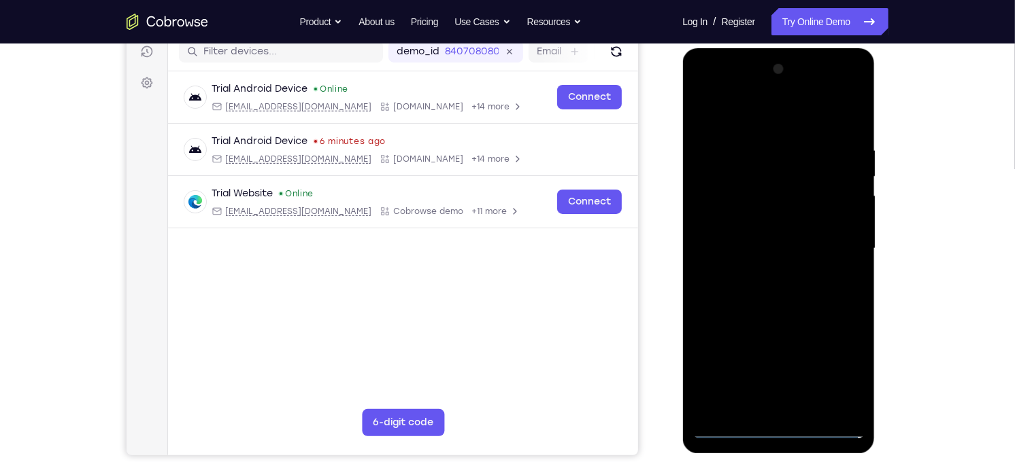
click at [781, 431] on div at bounding box center [777, 248] width 171 height 381
click at [831, 367] on div at bounding box center [777, 248] width 171 height 381
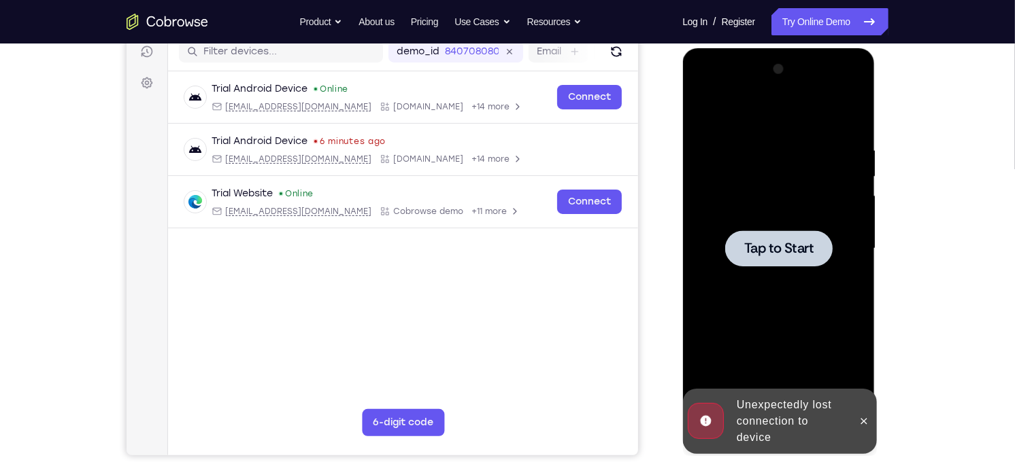
click at [746, 228] on div at bounding box center [777, 248] width 171 height 381
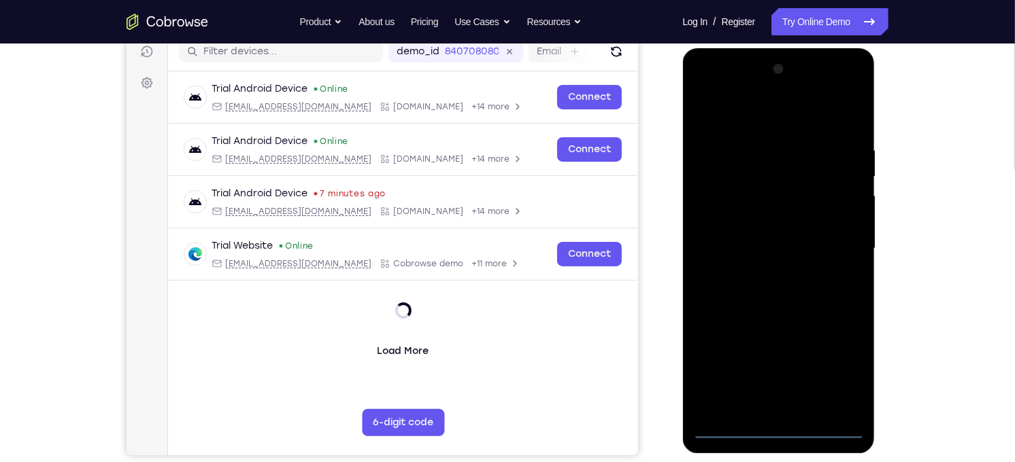
click at [779, 431] on div at bounding box center [777, 248] width 171 height 381
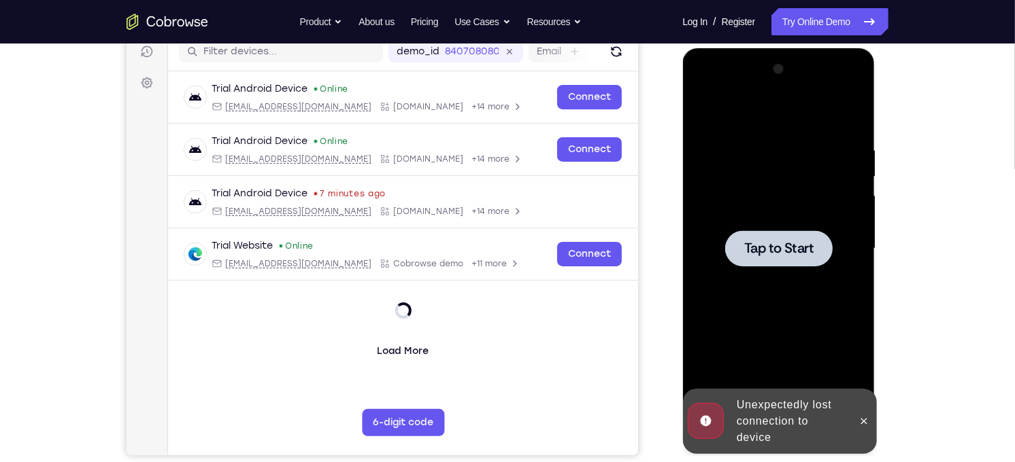
drag, startPoint x: 1357, startPoint y: 341, endPoint x: 743, endPoint y: 270, distance: 618.8
click at [743, 270] on div at bounding box center [777, 248] width 171 height 381
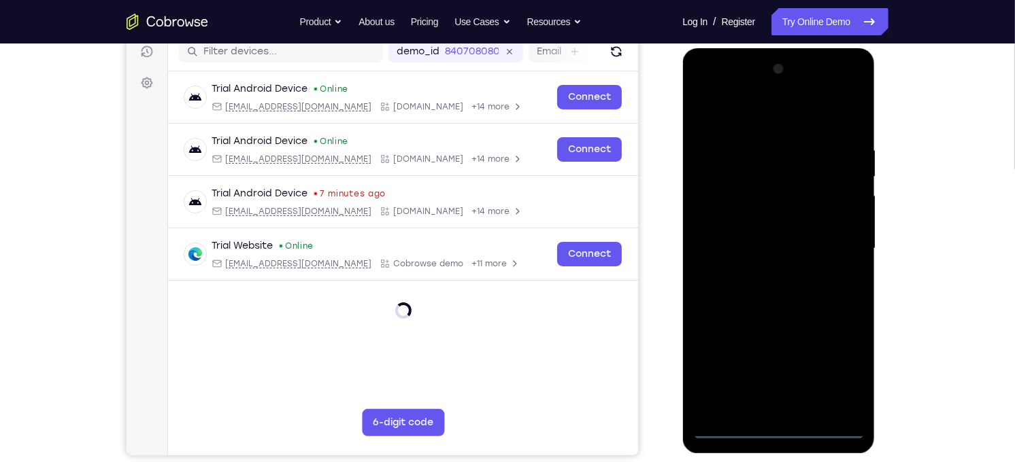
click at [777, 430] on div at bounding box center [777, 248] width 171 height 381
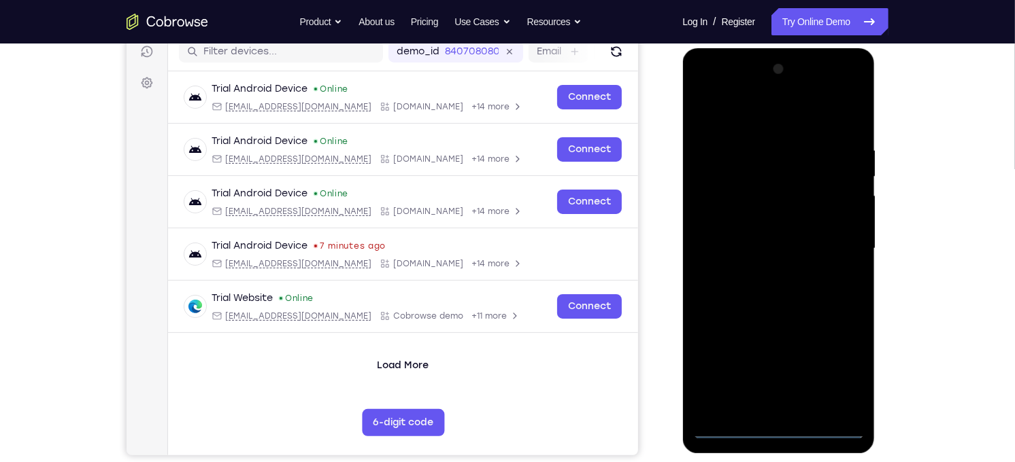
click at [827, 360] on div at bounding box center [777, 248] width 171 height 381
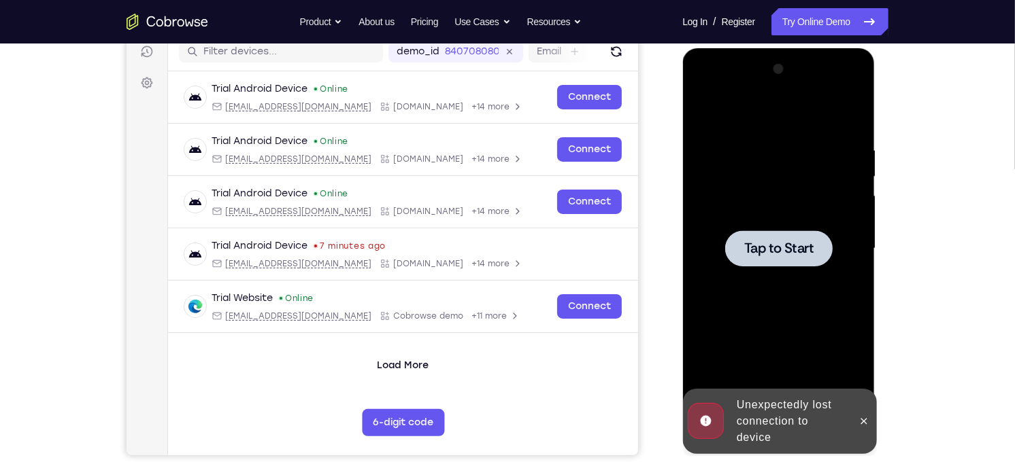
click at [809, 214] on div at bounding box center [777, 248] width 171 height 381
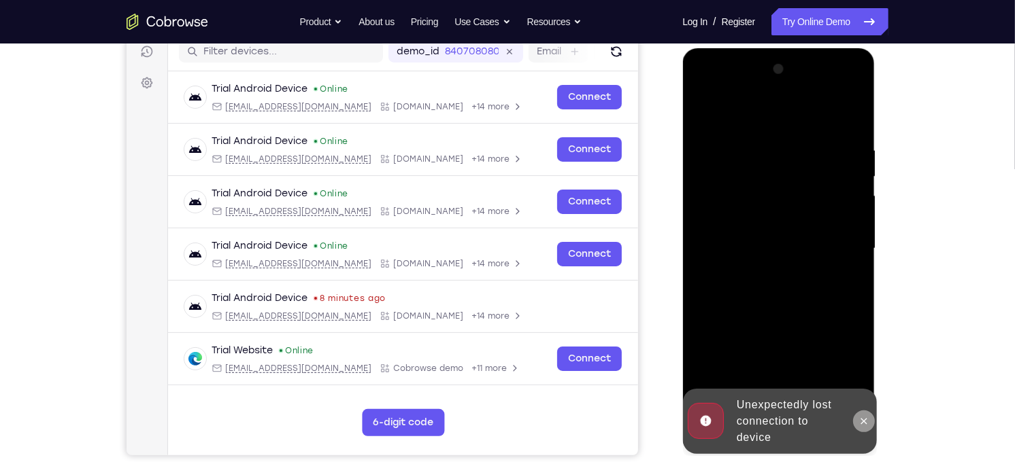
click at [859, 424] on icon at bounding box center [863, 421] width 11 height 11
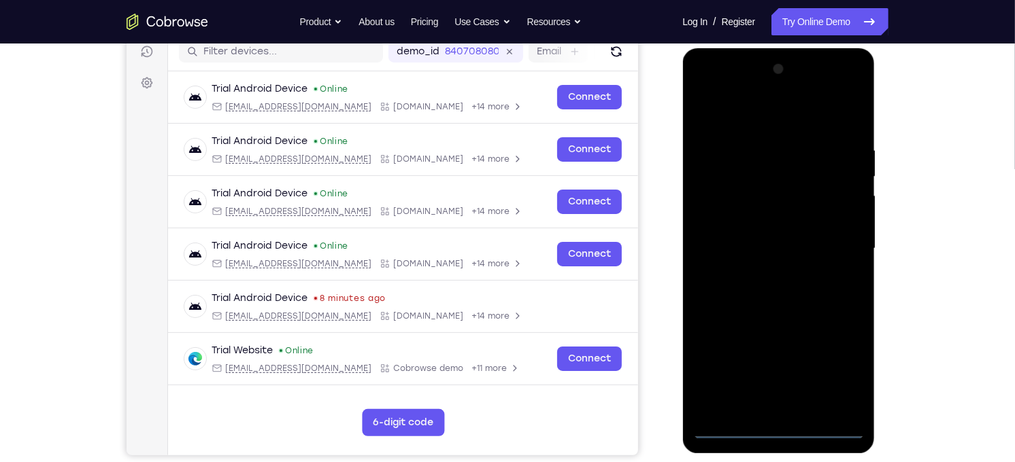
click at [783, 430] on div at bounding box center [777, 248] width 171 height 381
click at [827, 371] on div at bounding box center [777, 248] width 171 height 381
click at [730, 118] on div at bounding box center [777, 248] width 171 height 381
click at [832, 246] on div at bounding box center [777, 248] width 171 height 381
click at [766, 272] on div at bounding box center [777, 248] width 171 height 381
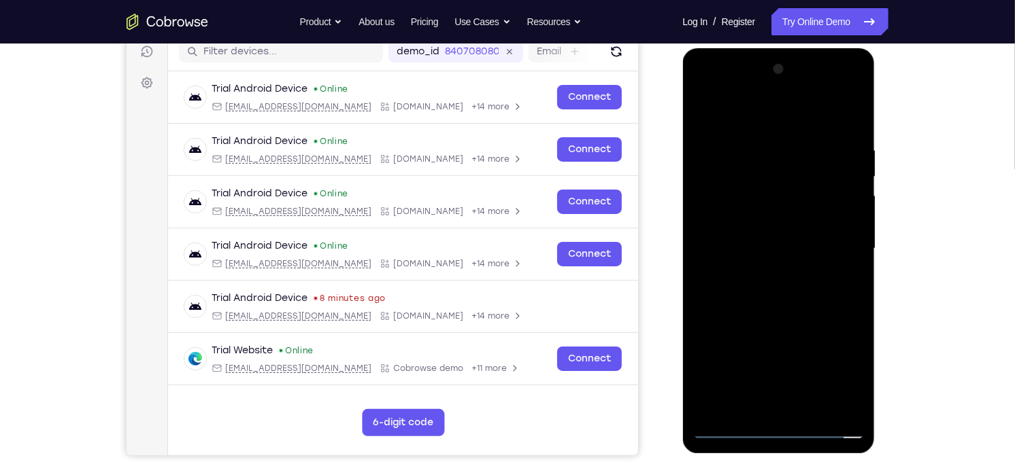
click at [757, 241] on div at bounding box center [777, 248] width 171 height 381
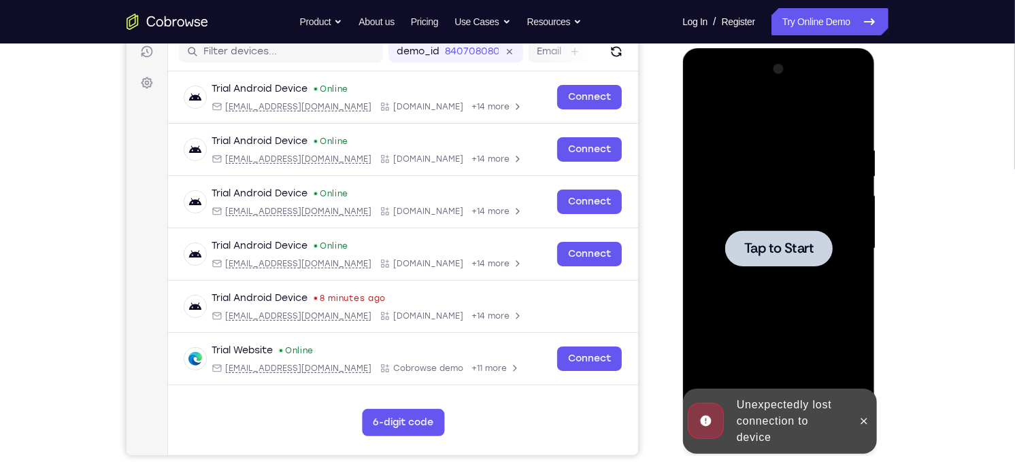
click at [755, 159] on div at bounding box center [777, 248] width 171 height 381
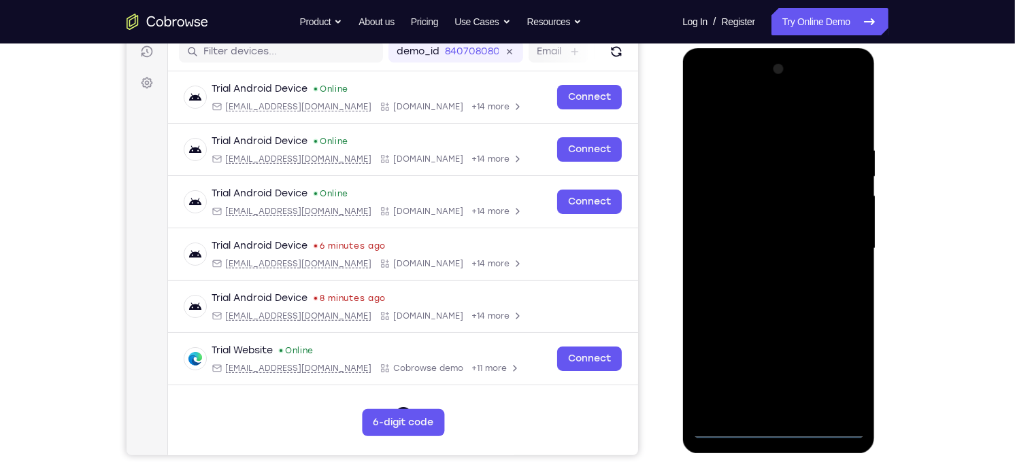
click at [778, 430] on div at bounding box center [777, 248] width 171 height 381
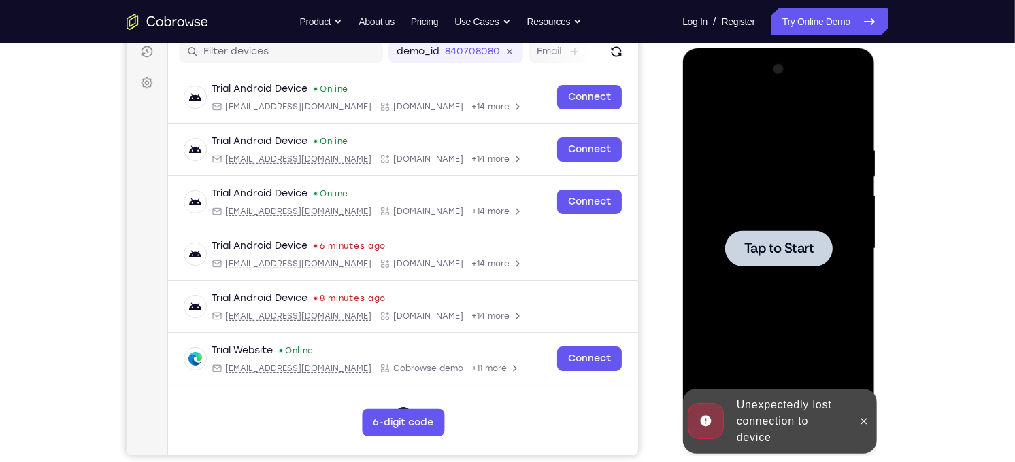
click at [750, 139] on div at bounding box center [777, 248] width 171 height 381
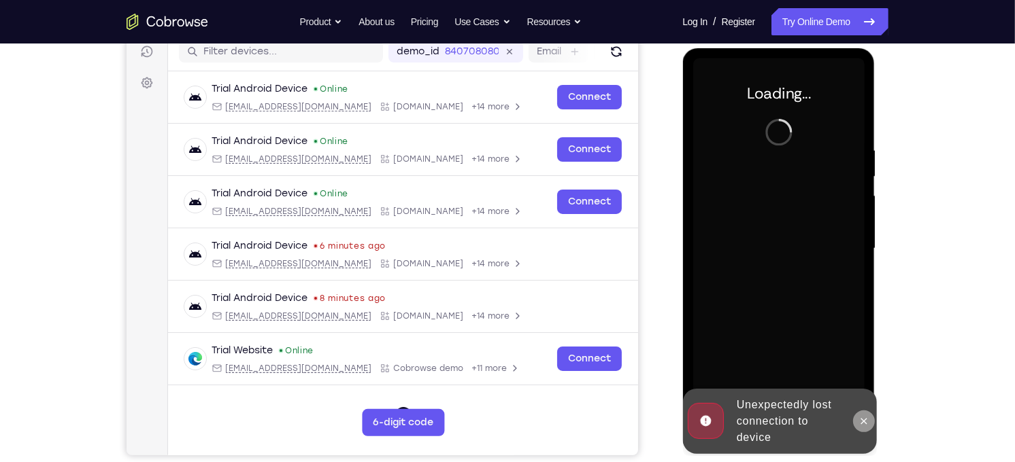
click at [862, 419] on icon at bounding box center [863, 421] width 6 height 6
